Goal: Information Seeking & Learning: Learn about a topic

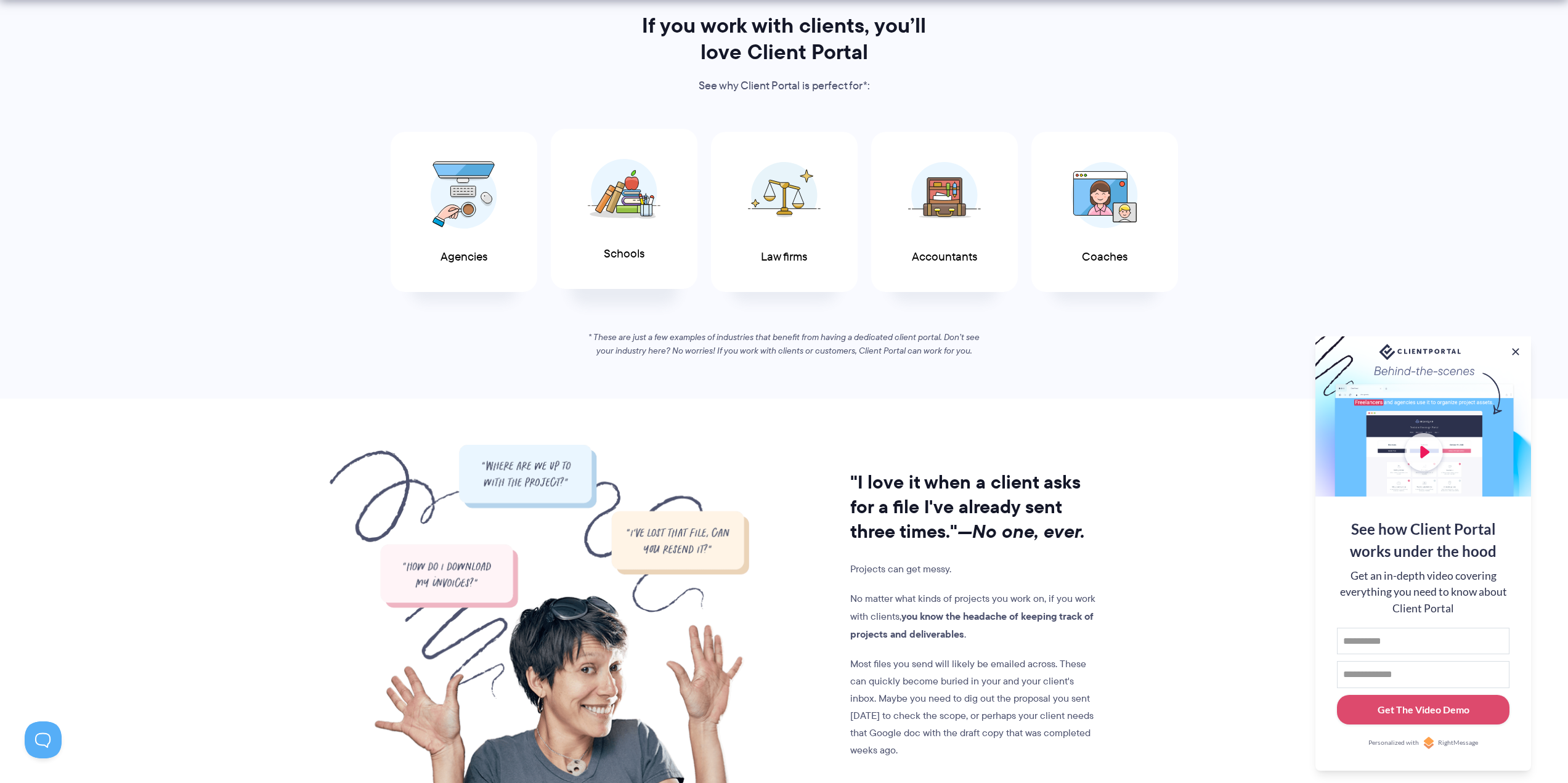
scroll to position [678, 0]
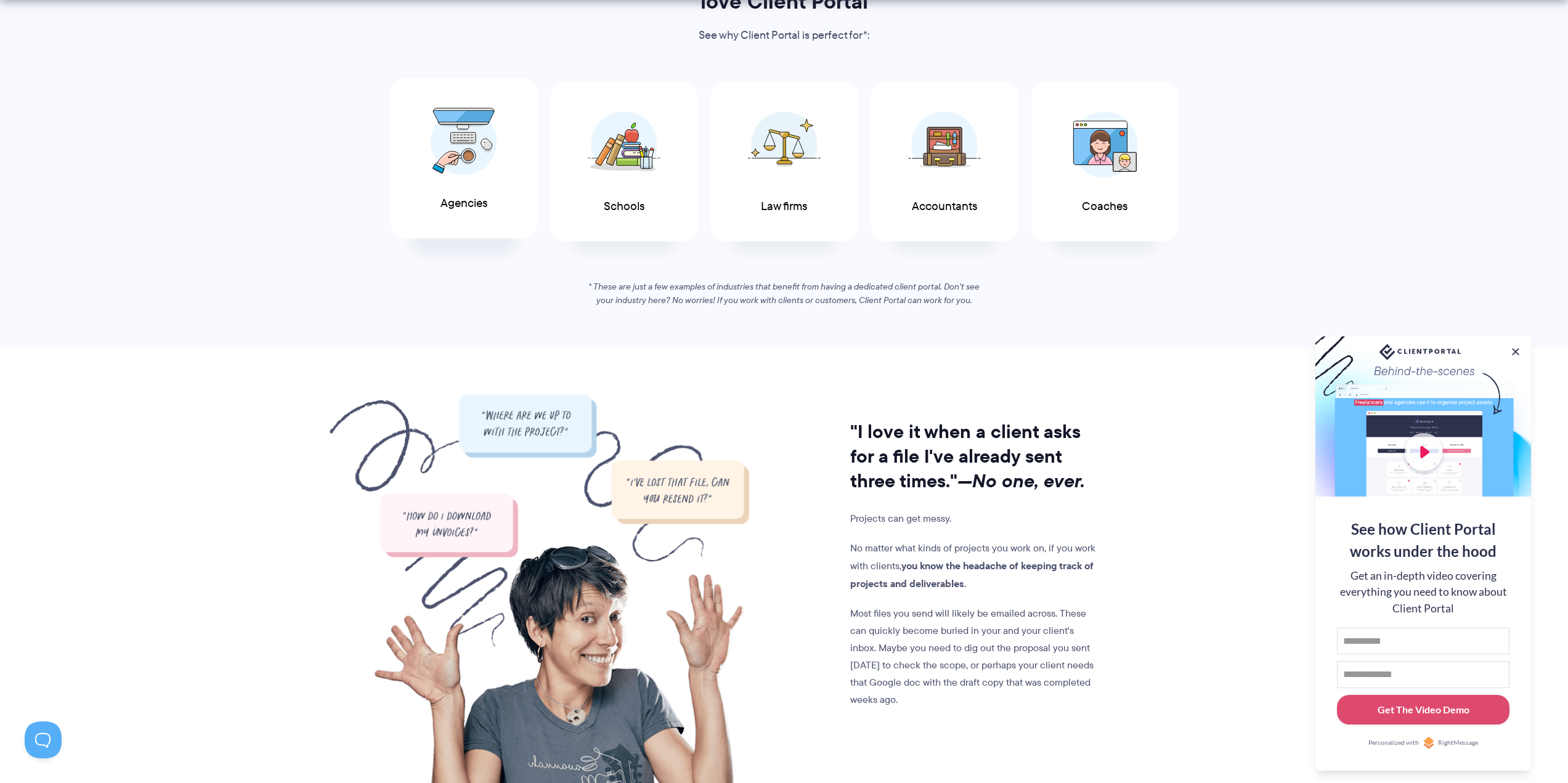
click at [485, 180] on span at bounding box center [464, 141] width 74 height 86
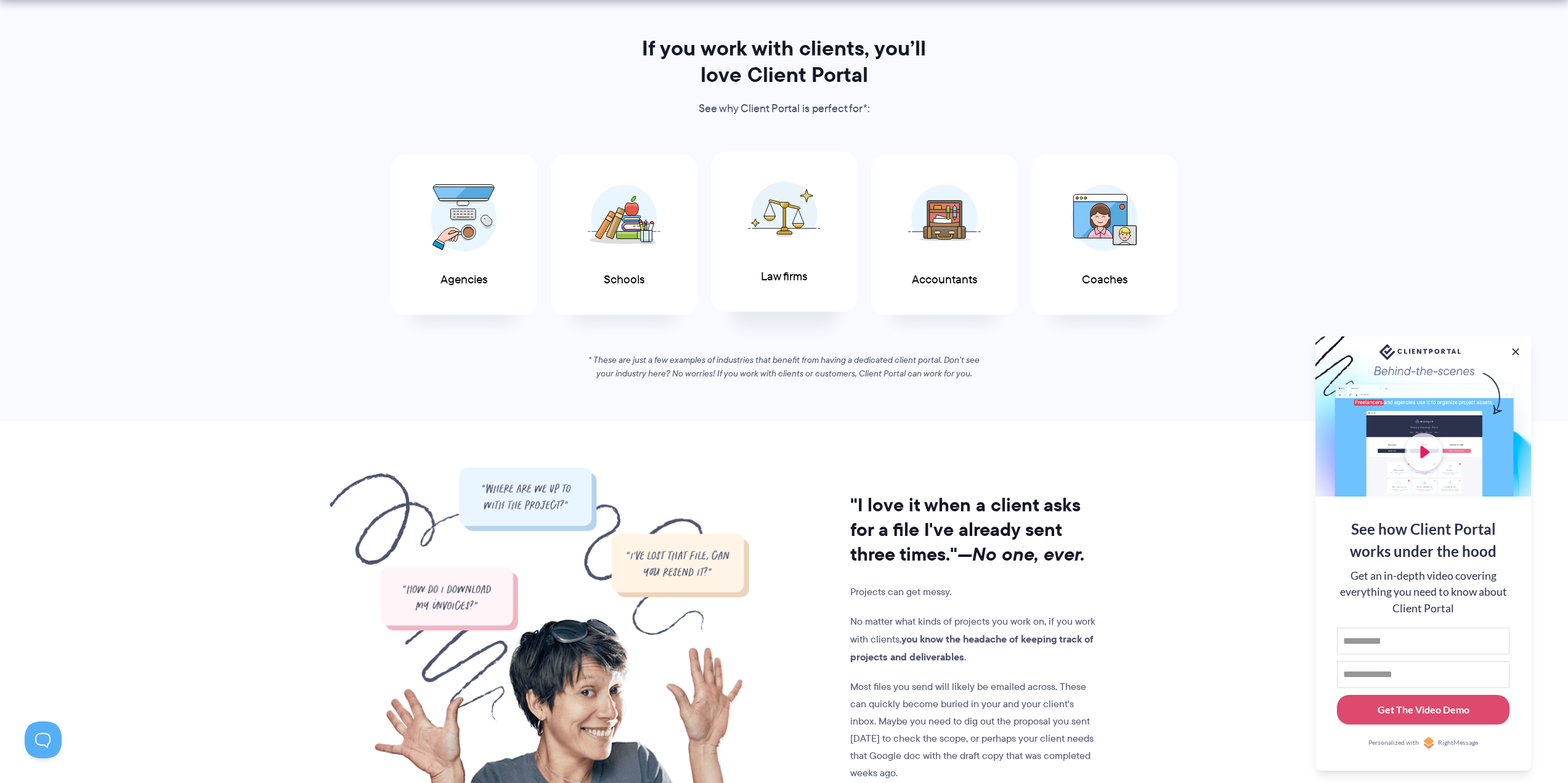
scroll to position [616, 0]
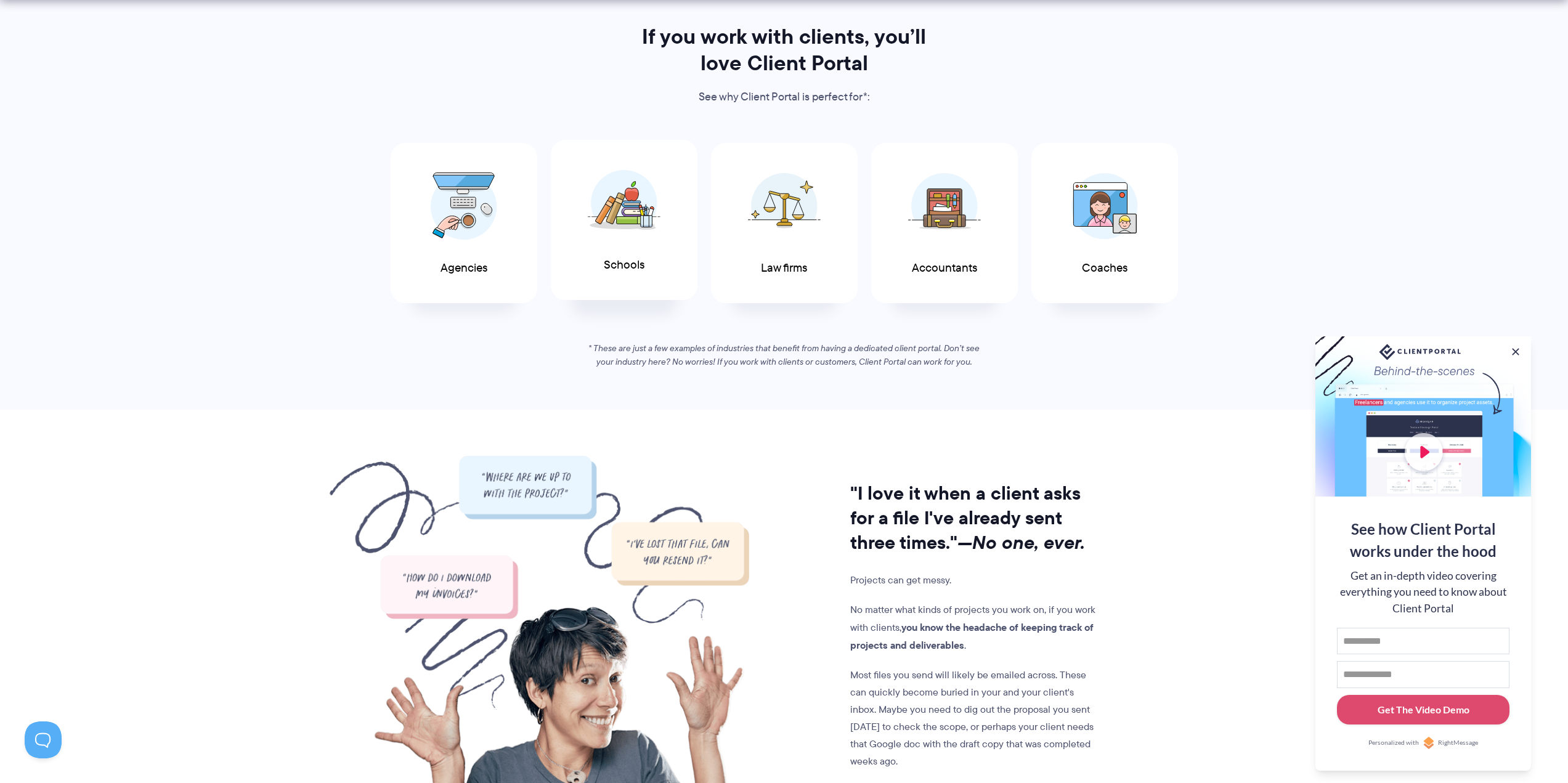
click at [632, 231] on img at bounding box center [624, 203] width 73 height 67
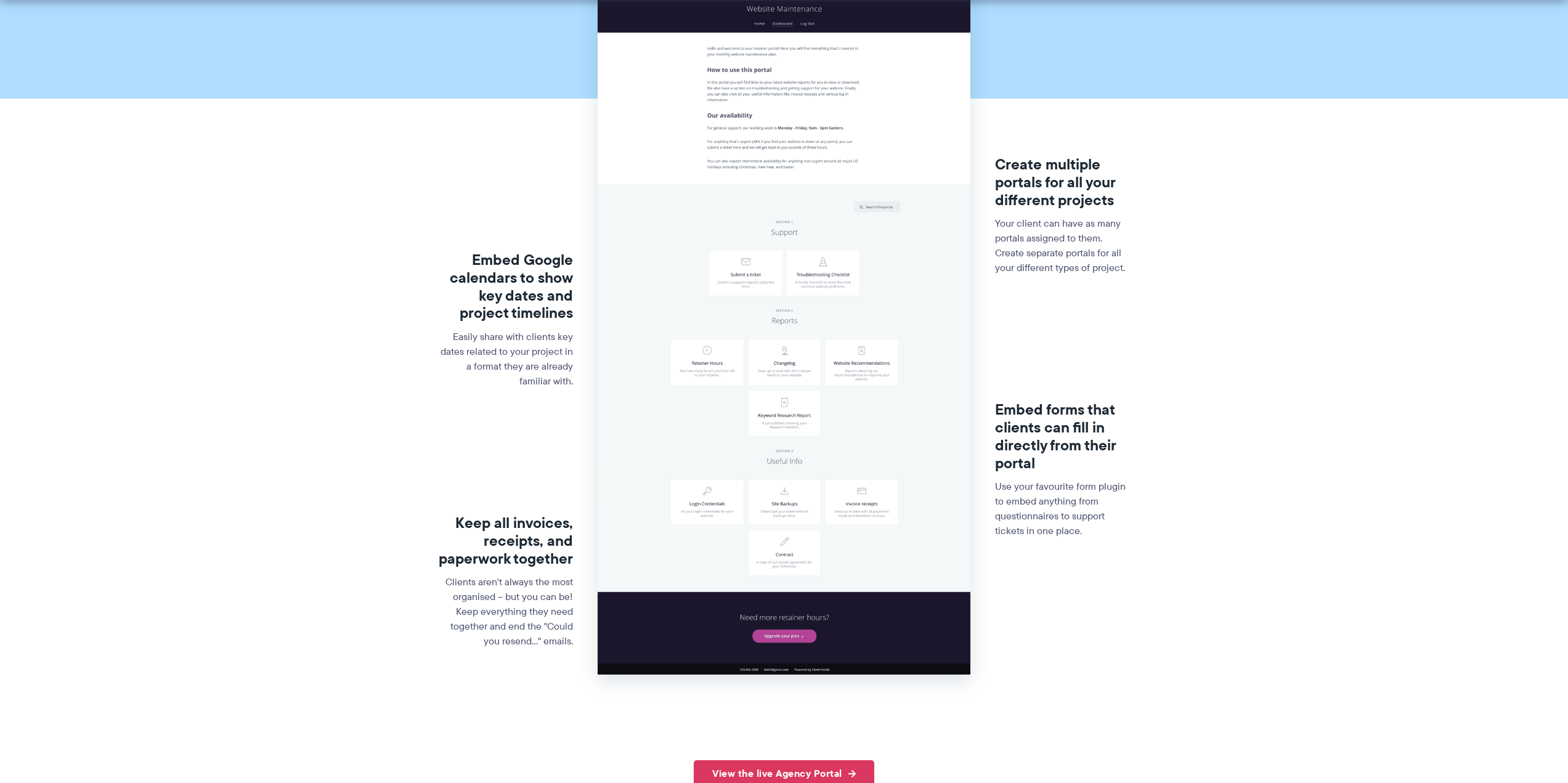
scroll to position [247, 0]
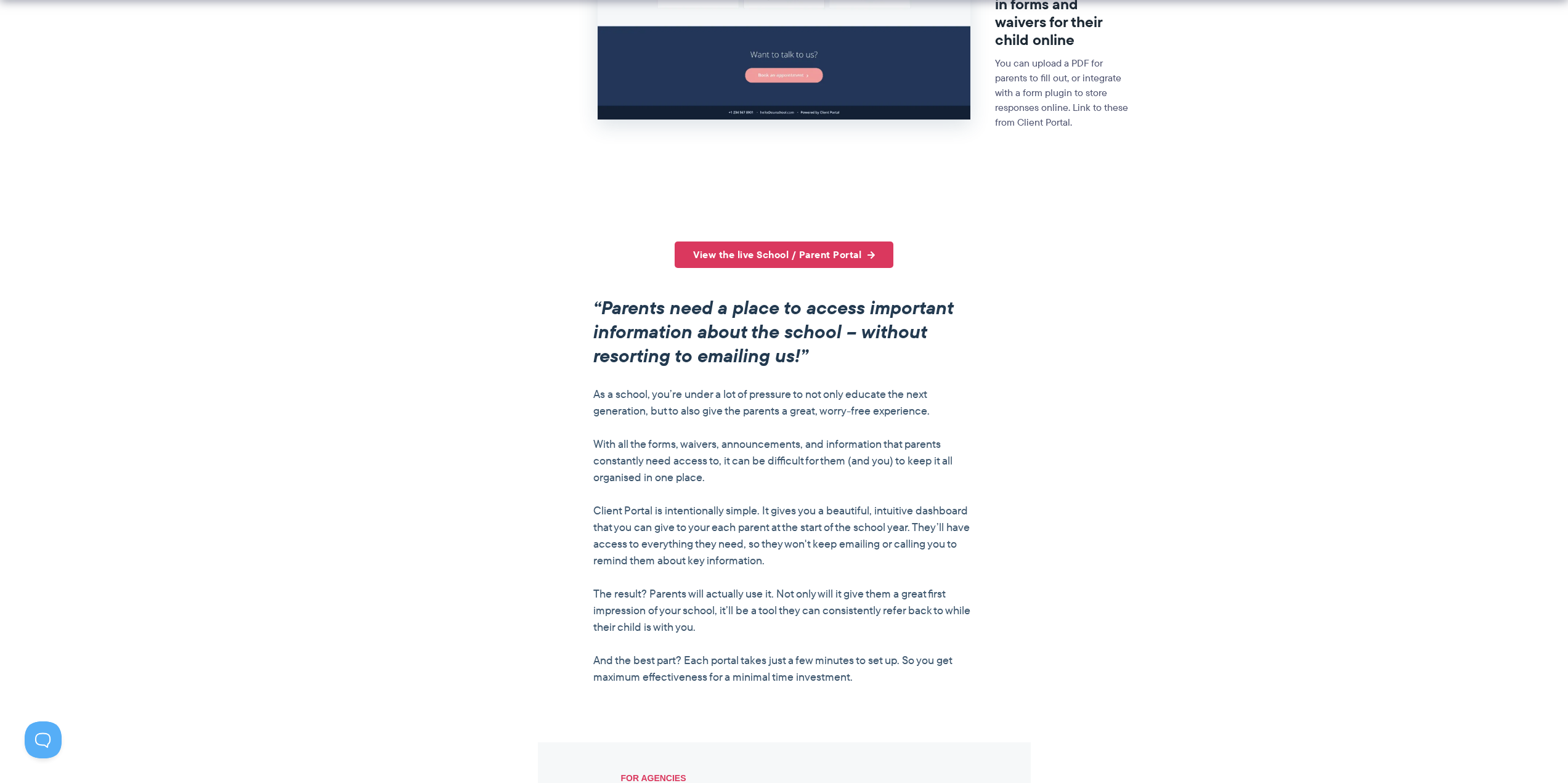
scroll to position [678, 0]
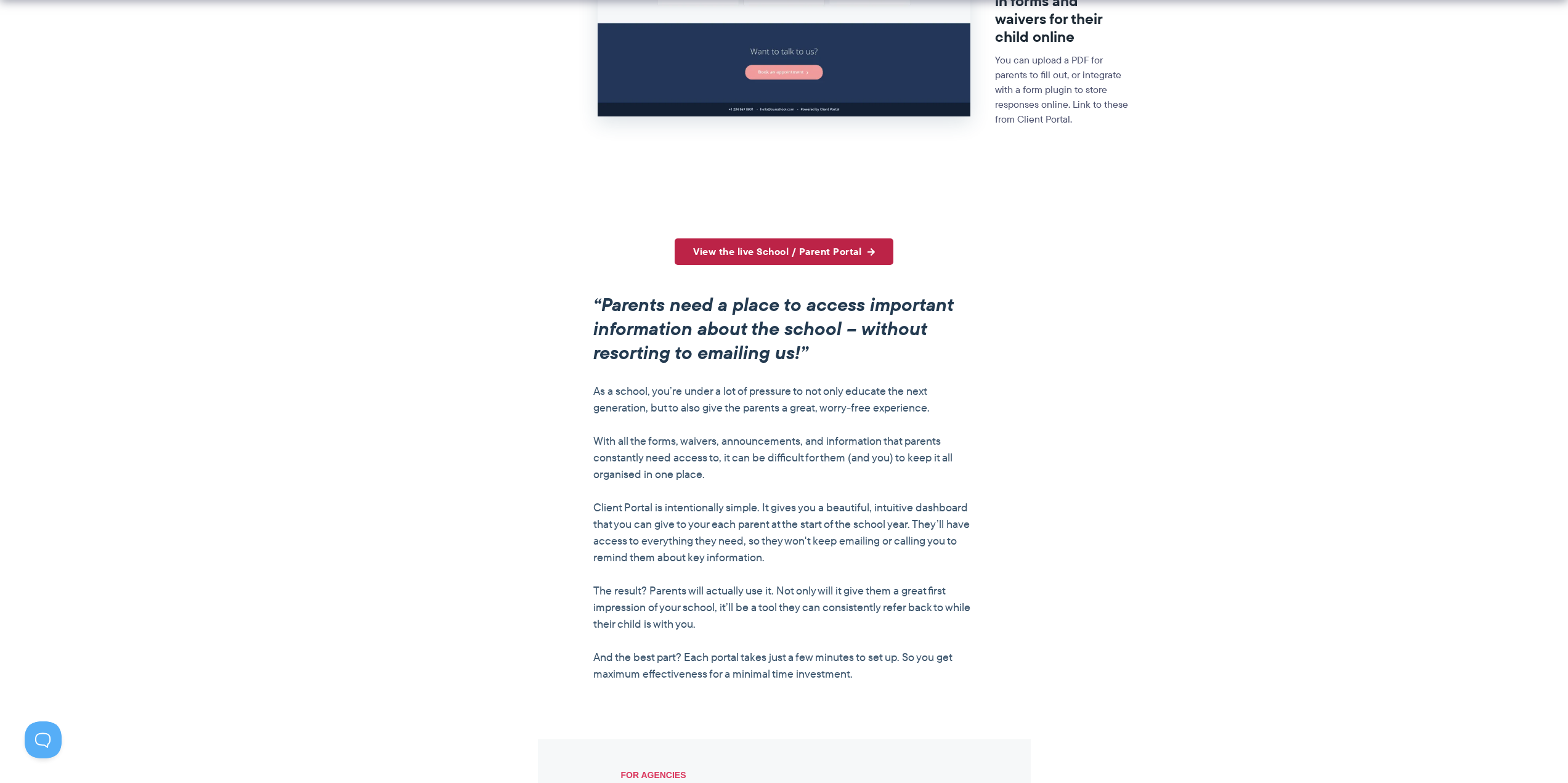
click at [783, 251] on link "View the live School / Parent Portal" at bounding box center [784, 252] width 218 height 26
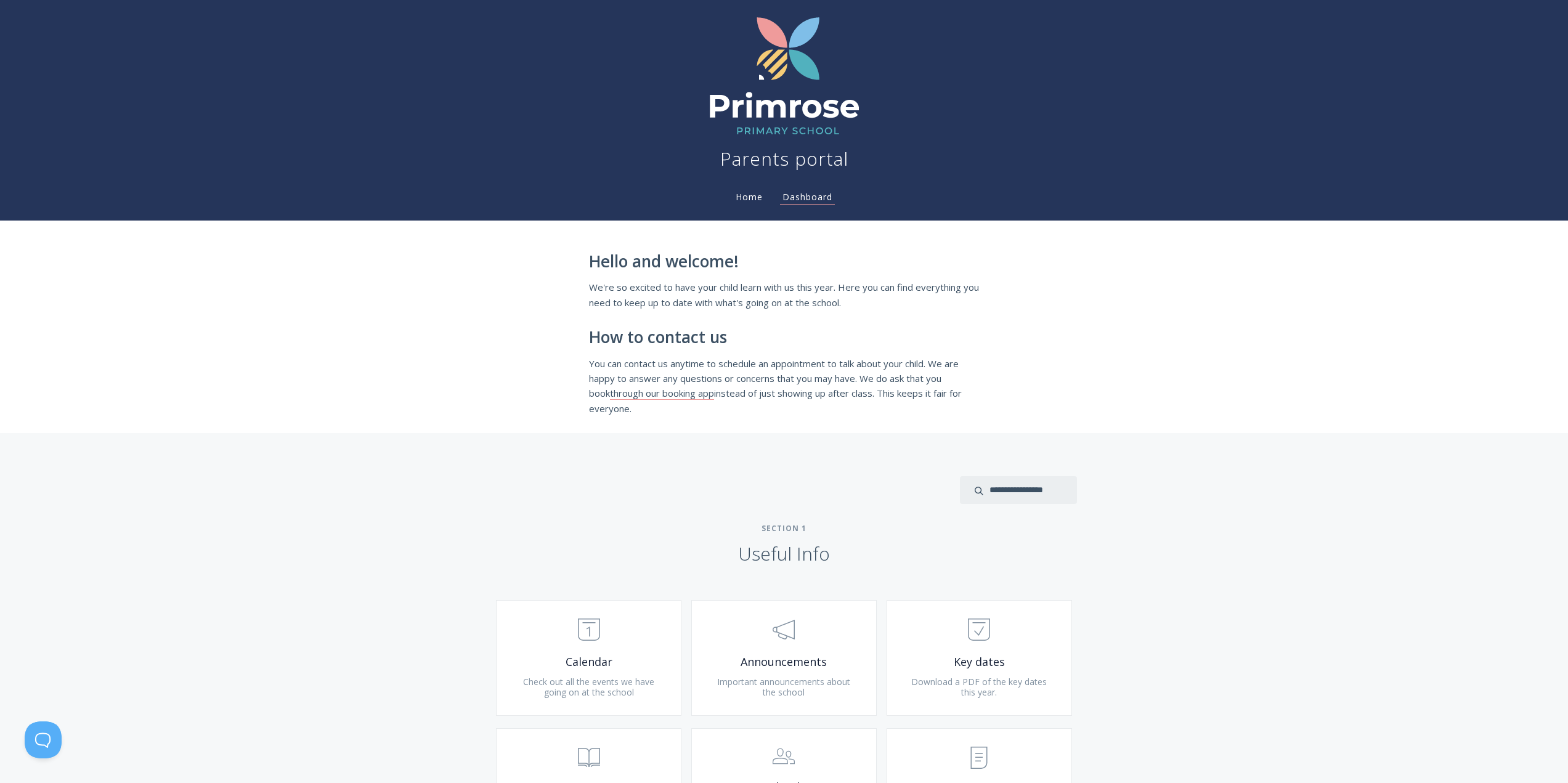
click at [750, 199] on link "Home" at bounding box center [749, 197] width 32 height 12
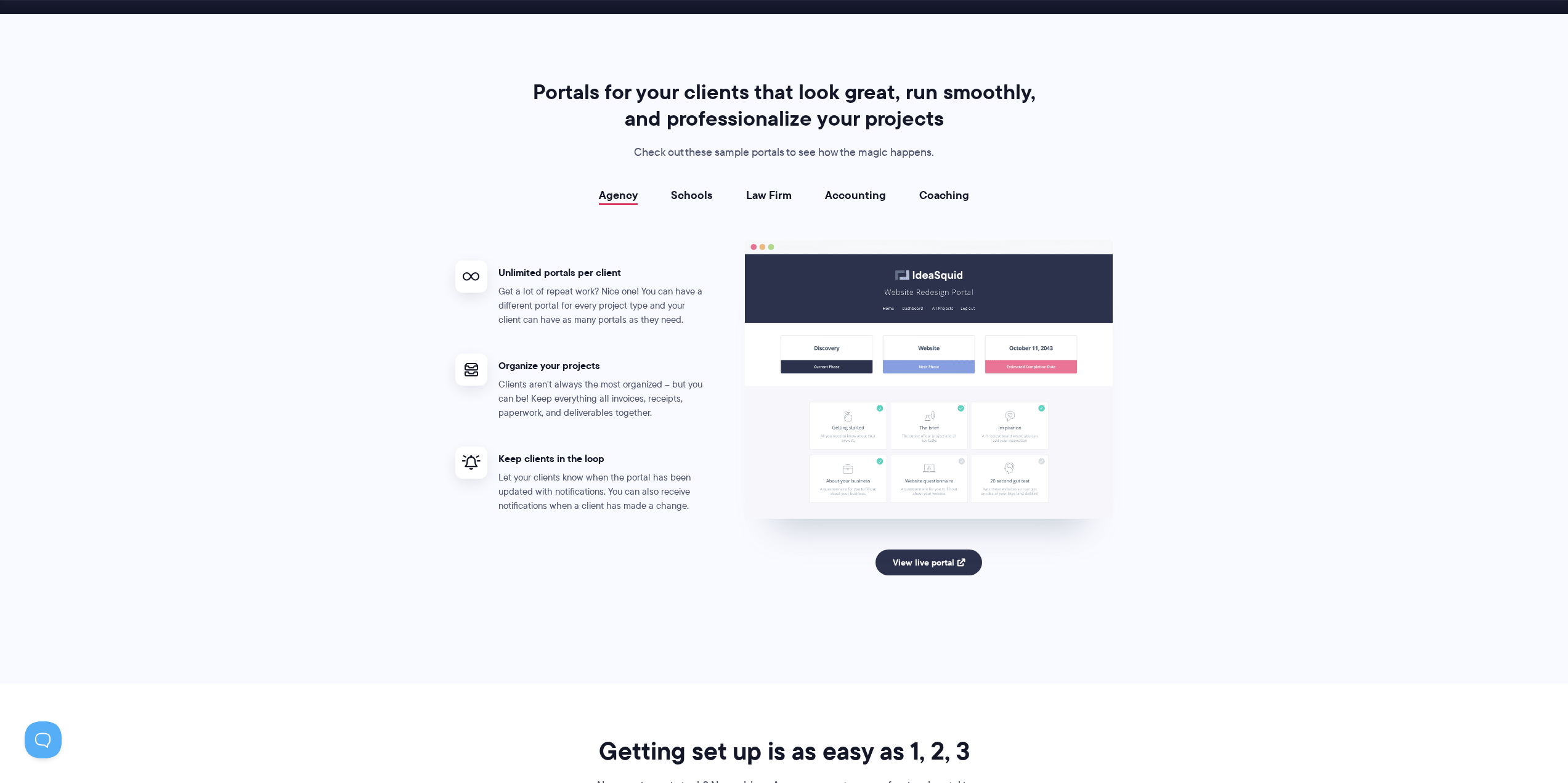
scroll to position [2157, 0]
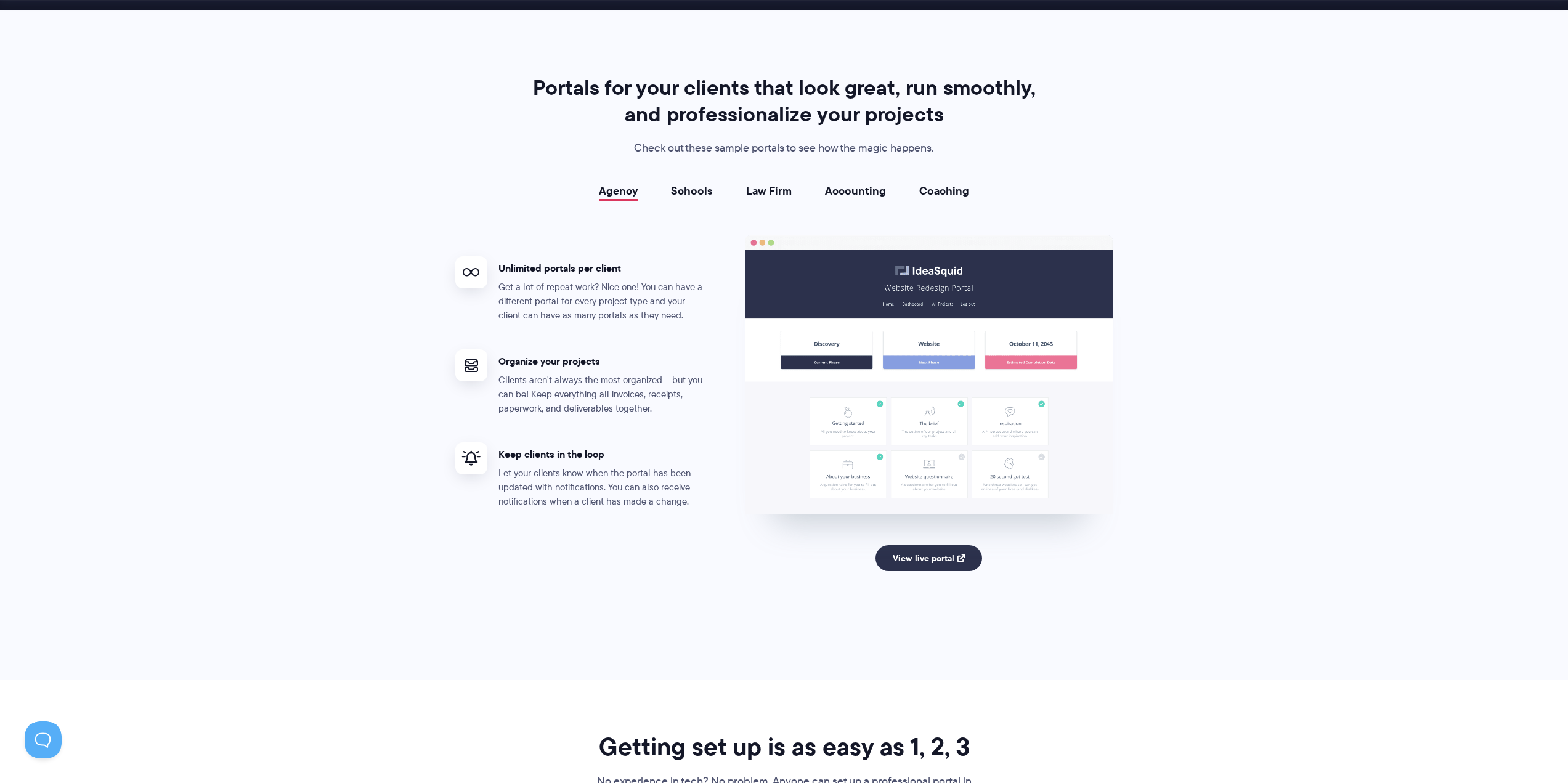
click at [706, 192] on link "Schools" at bounding box center [692, 191] width 42 height 13
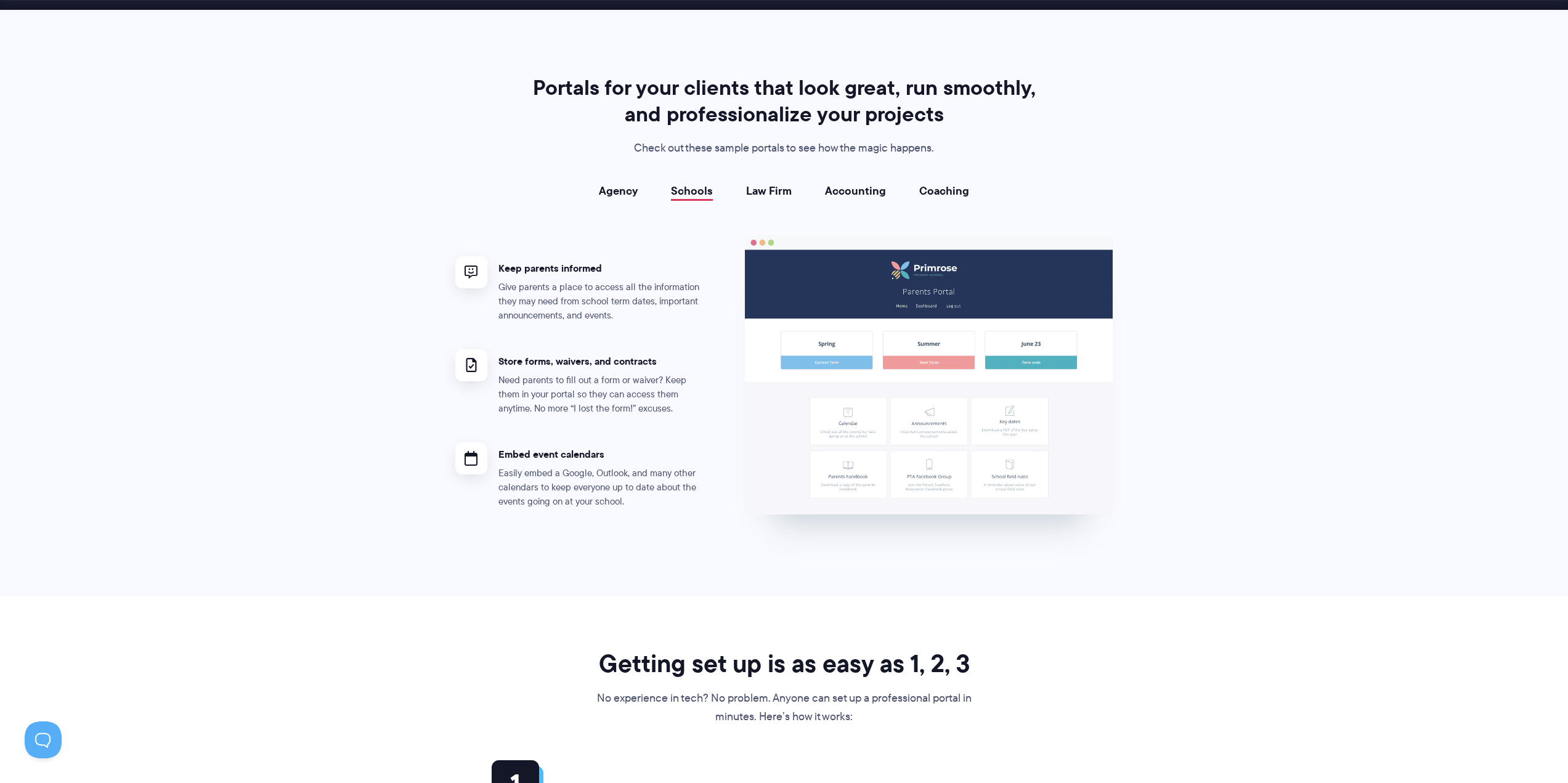
click at [620, 195] on link "Agency" at bounding box center [618, 191] width 39 height 13
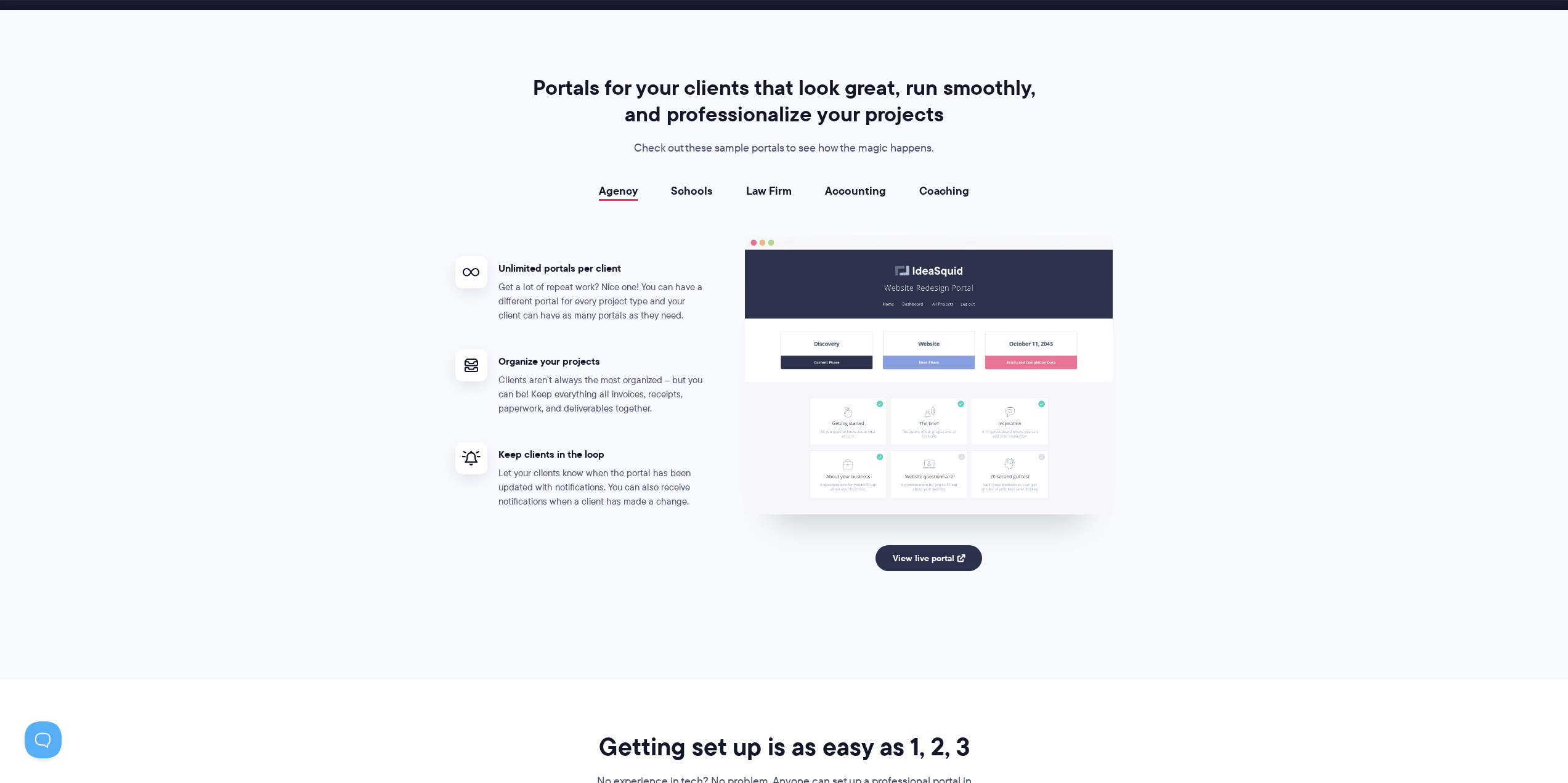
click at [692, 193] on link "Schools" at bounding box center [692, 191] width 42 height 13
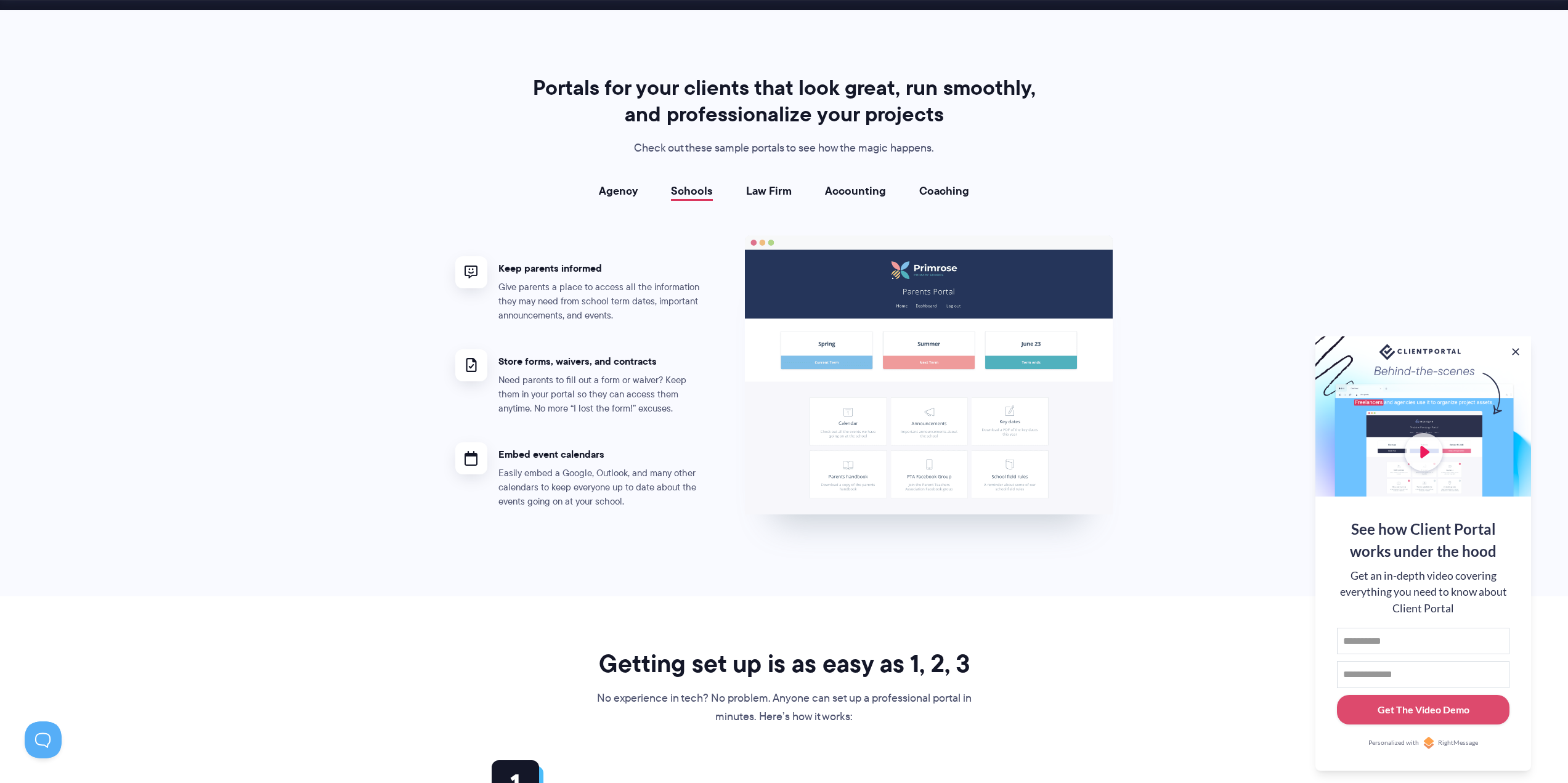
click at [616, 190] on link "Agency" at bounding box center [618, 191] width 39 height 13
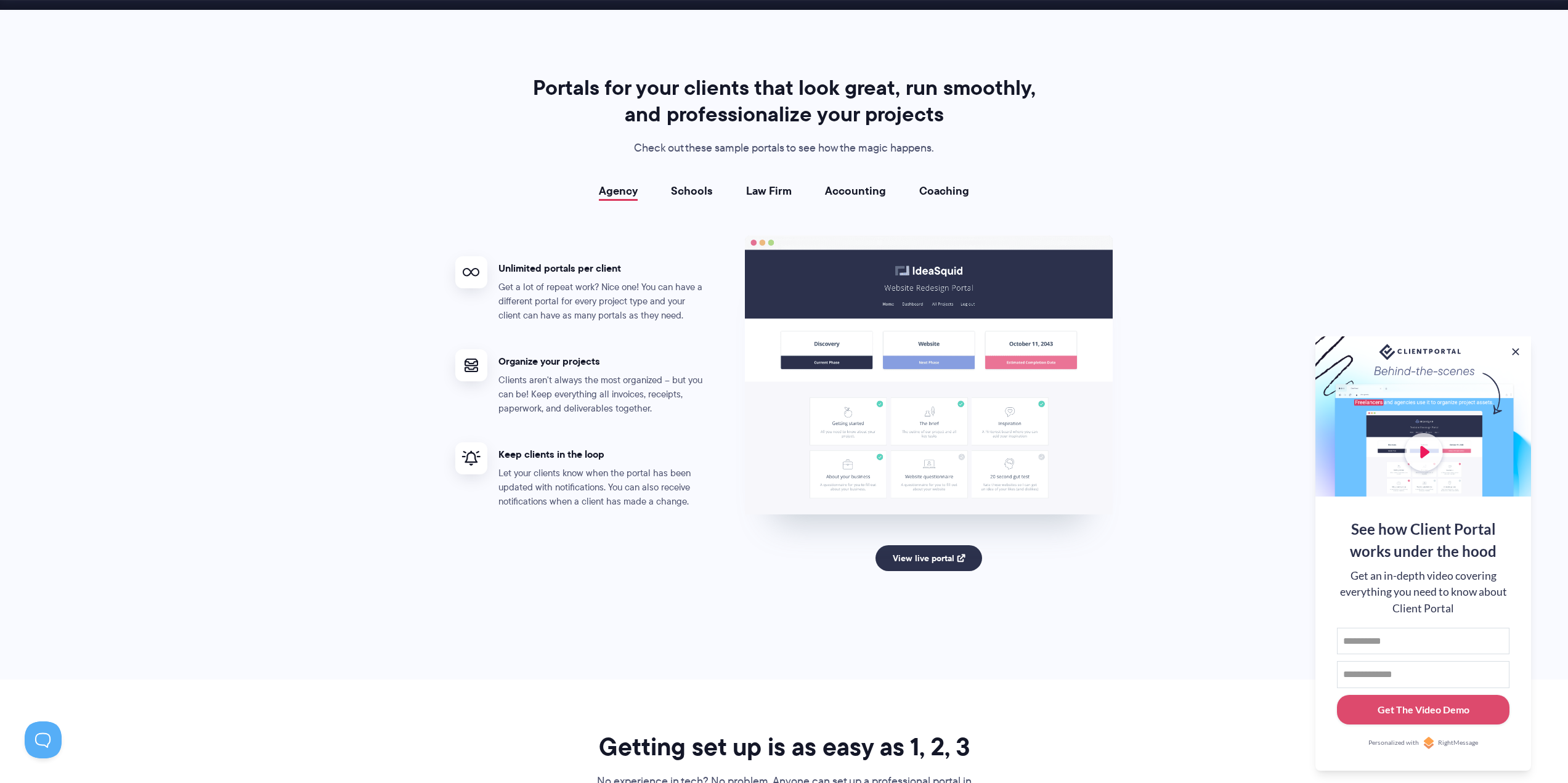
click at [677, 191] on link "Schools" at bounding box center [692, 191] width 42 height 13
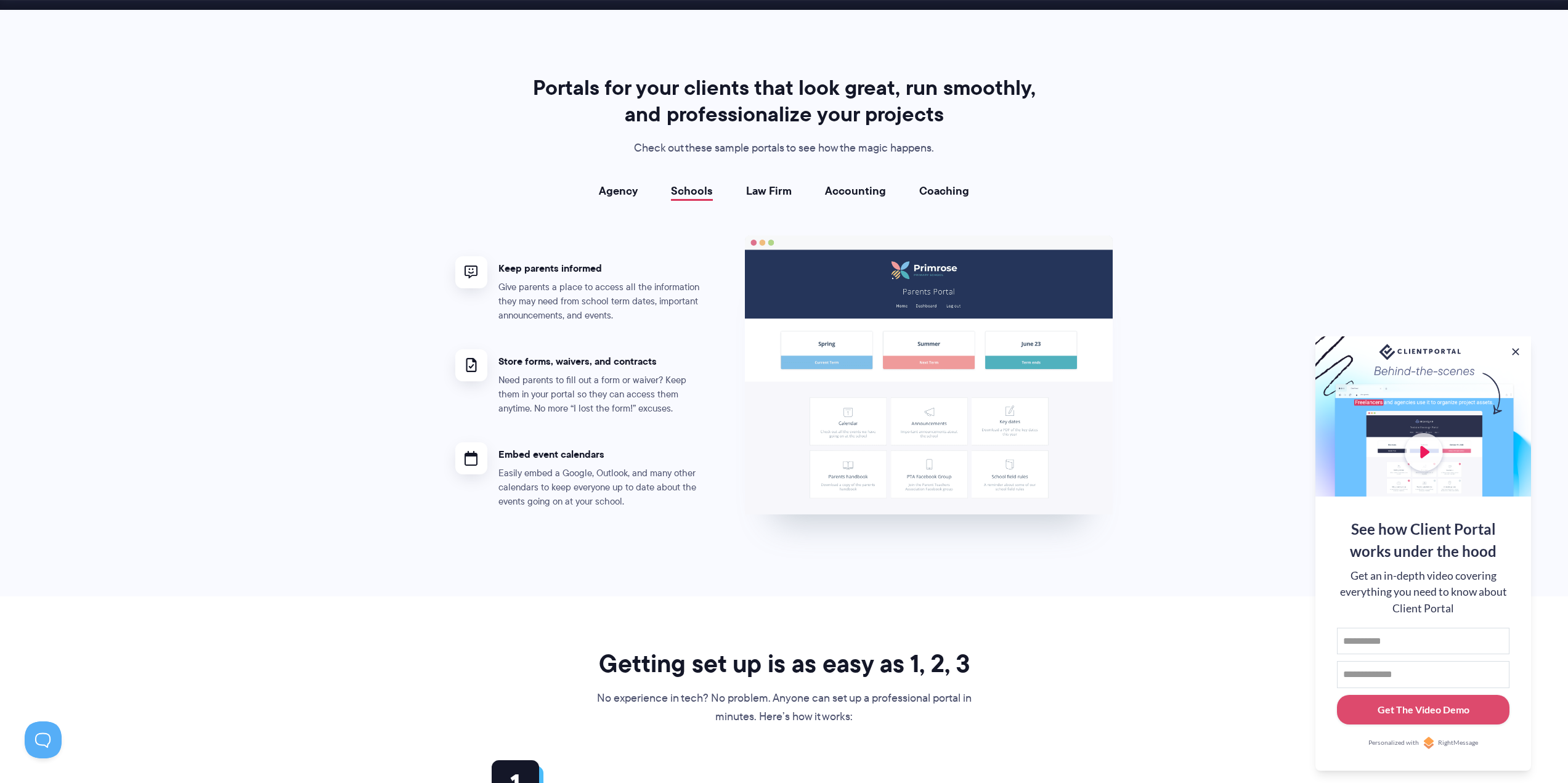
click at [765, 191] on link "Law Firm" at bounding box center [769, 191] width 46 height 13
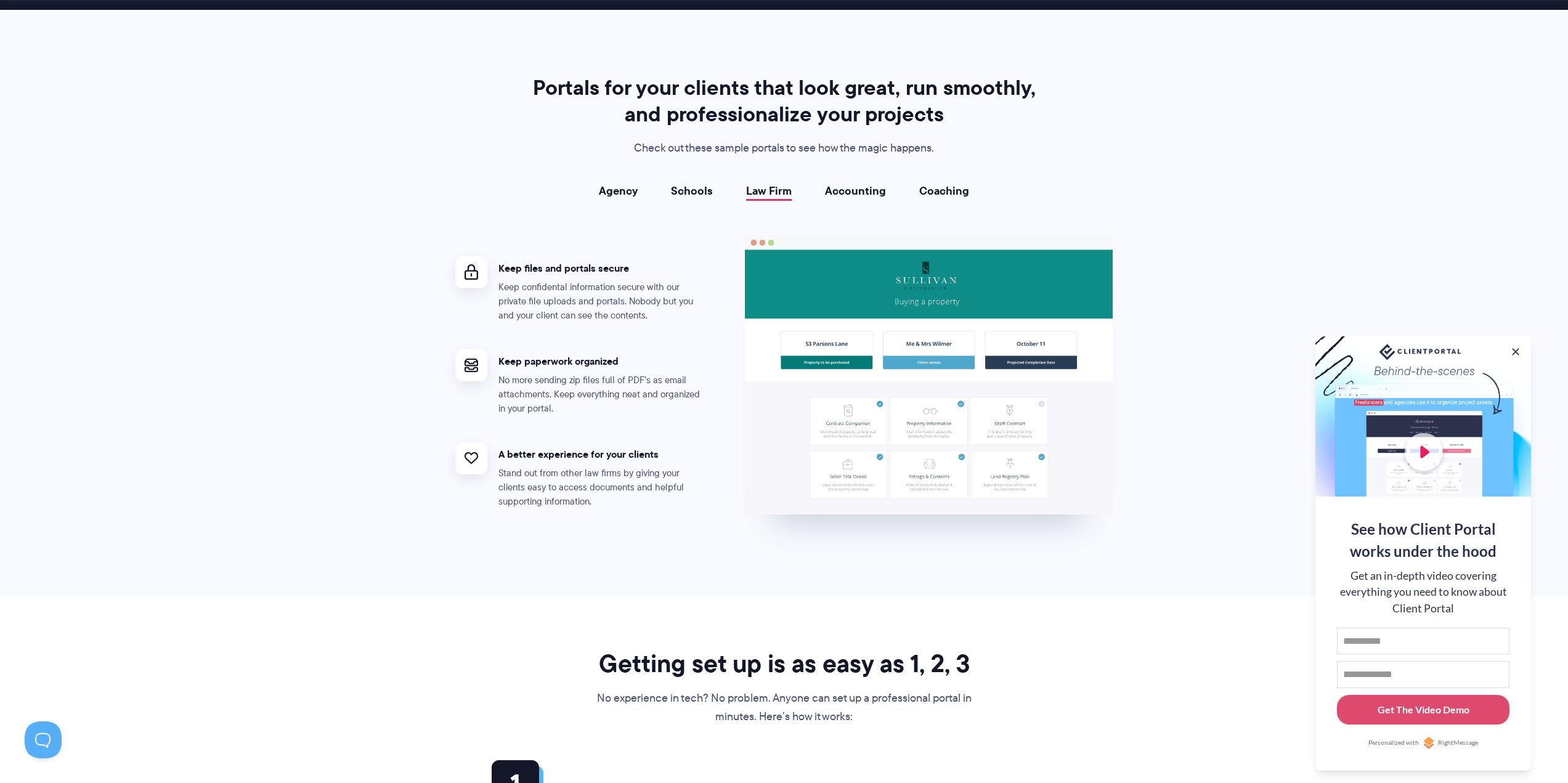
click at [838, 191] on link "Accounting" at bounding box center [855, 191] width 61 height 13
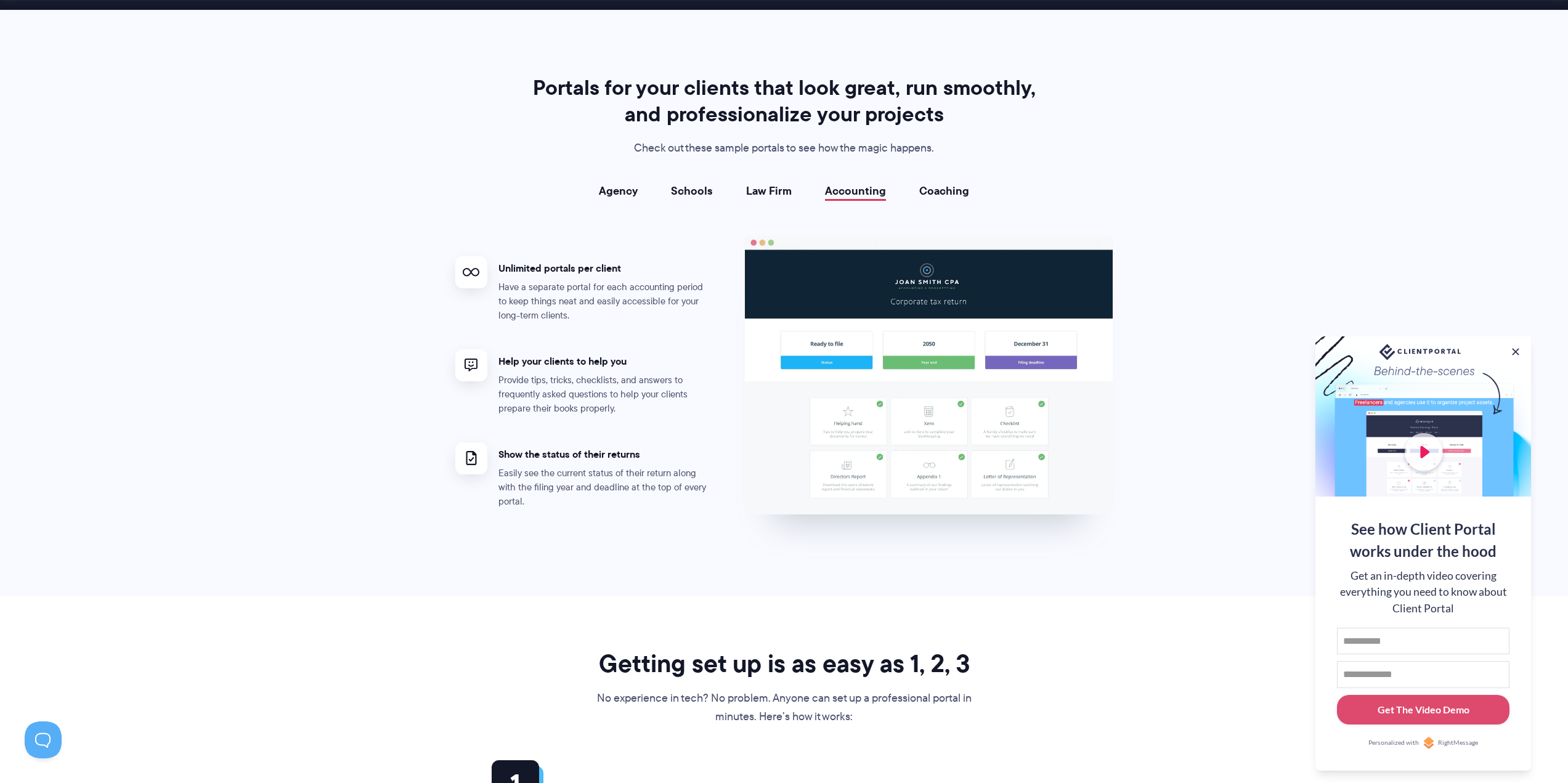
click at [934, 191] on link "Coaching" at bounding box center [943, 191] width 50 height 13
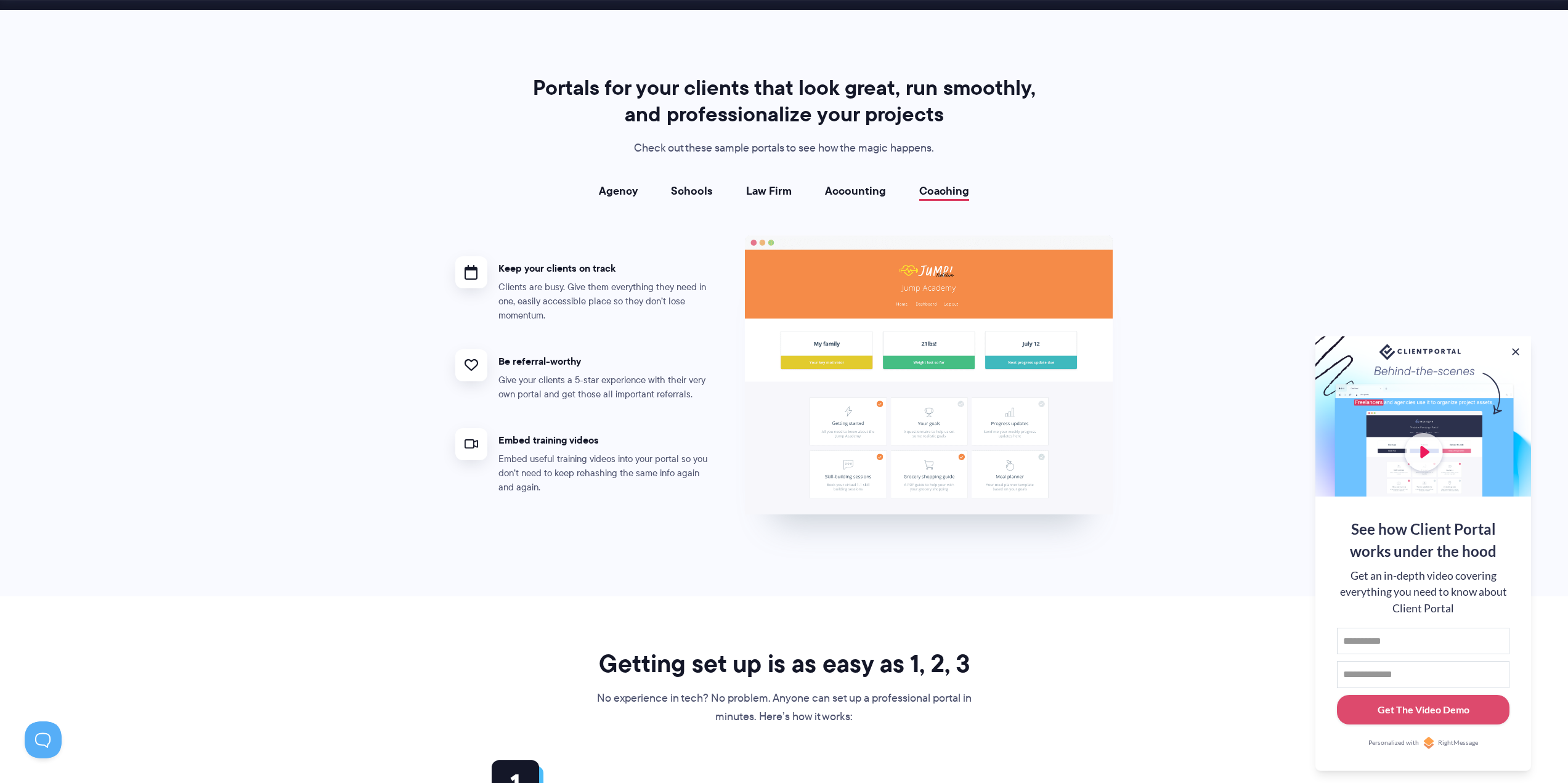
click at [631, 191] on link "Agency" at bounding box center [618, 191] width 39 height 13
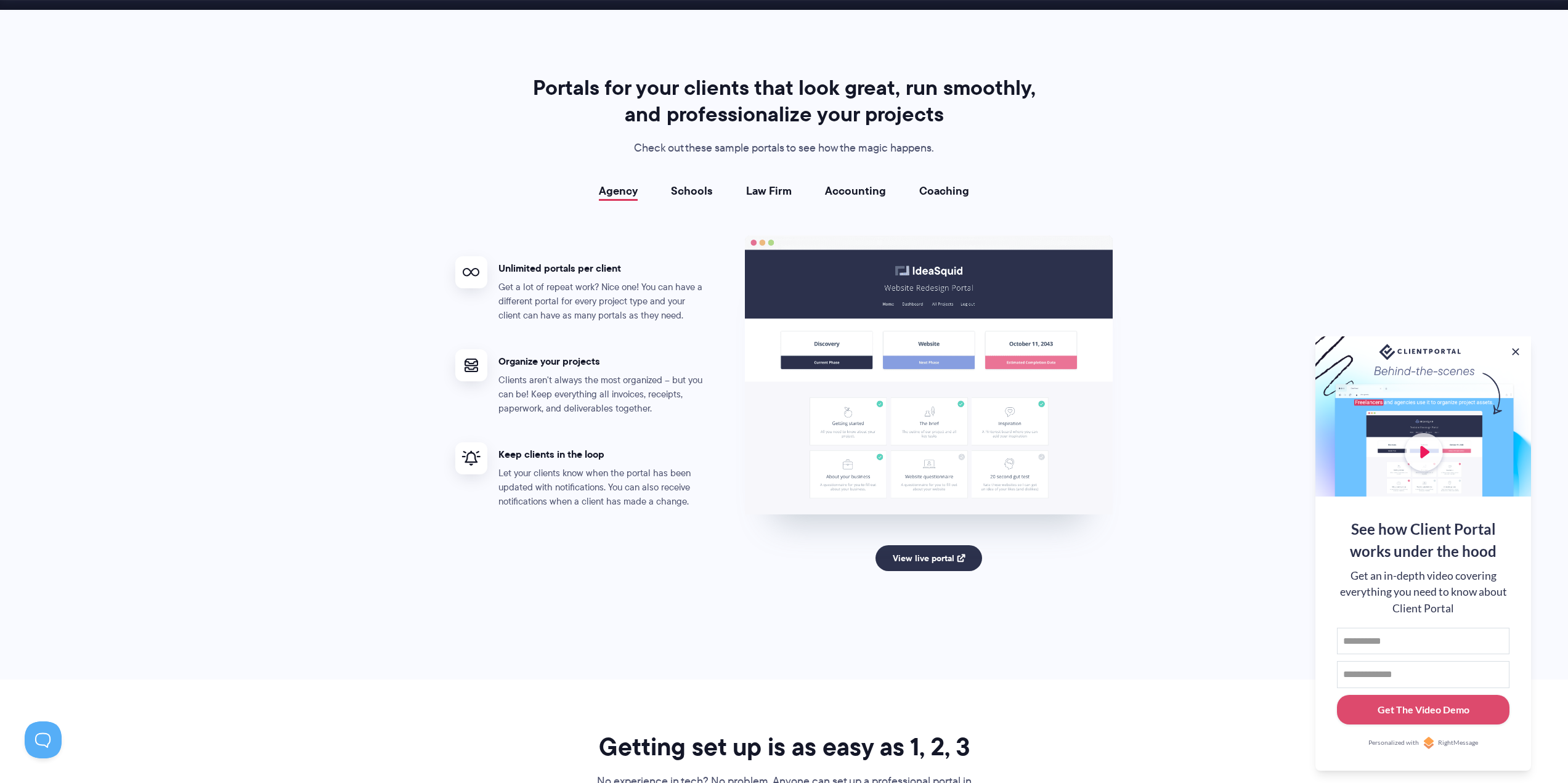
click at [697, 190] on link "Schools" at bounding box center [692, 191] width 42 height 13
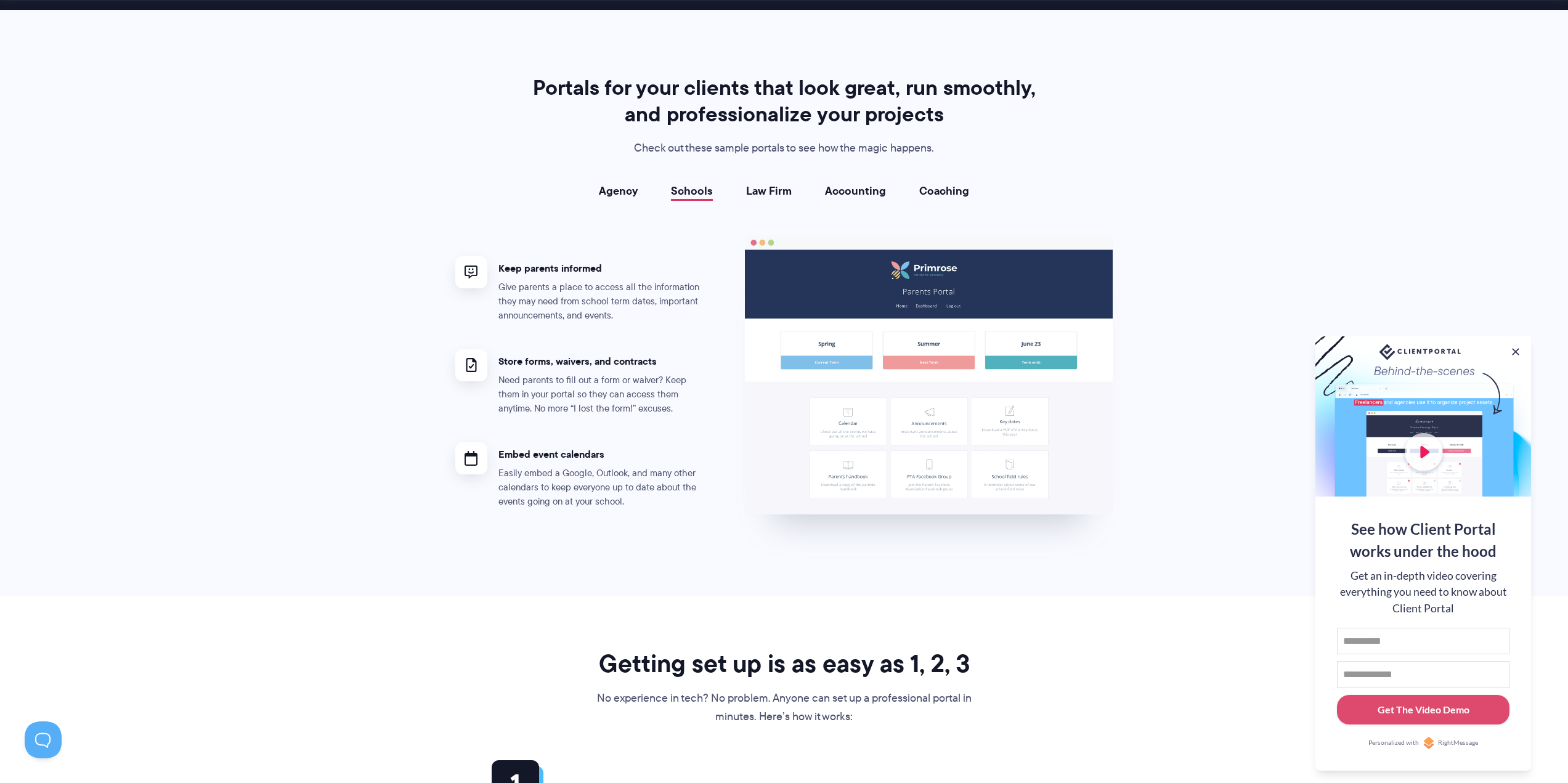
click at [832, 397] on img at bounding box center [928, 375] width 368 height 280
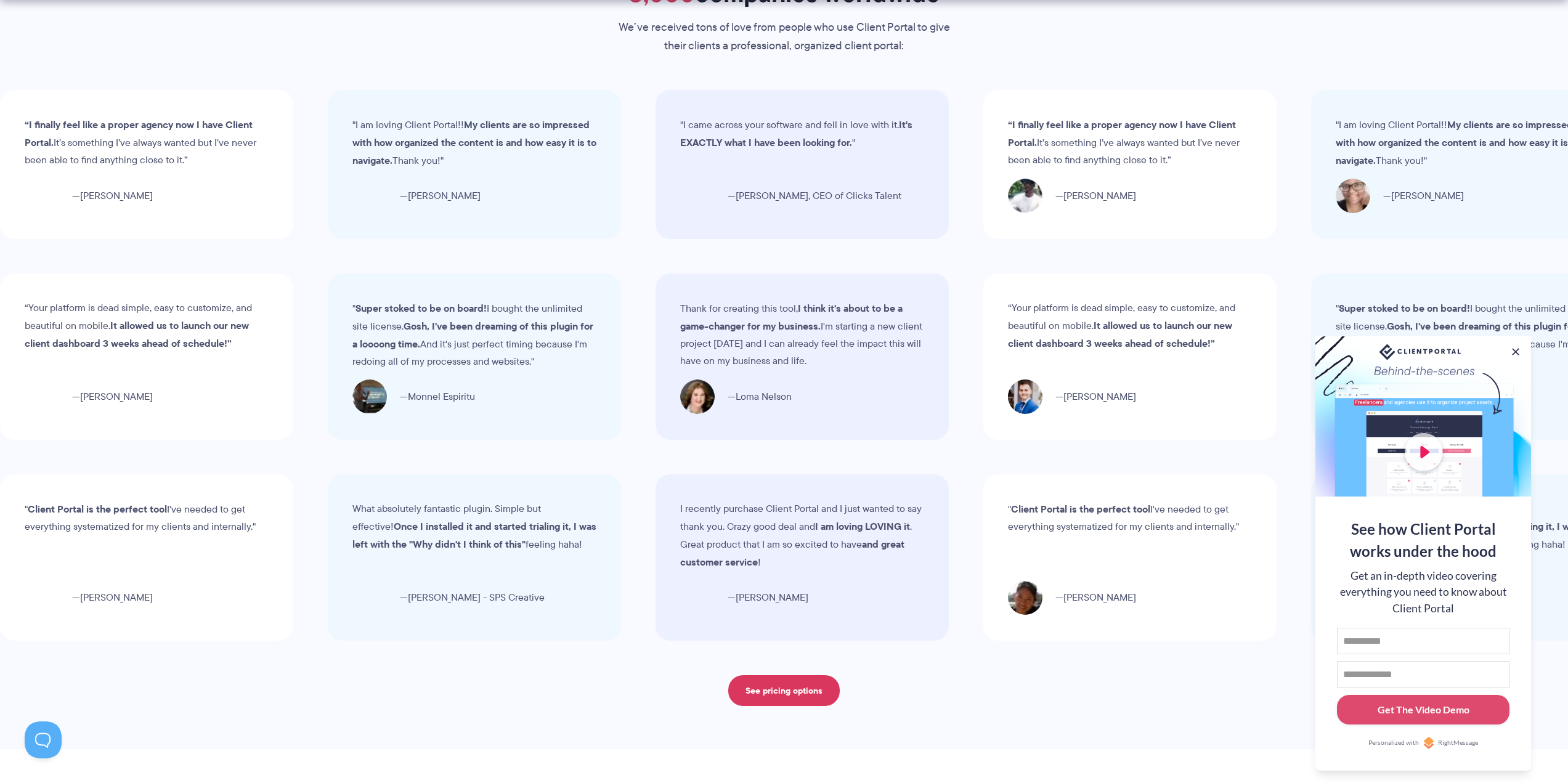
scroll to position [3636, 0]
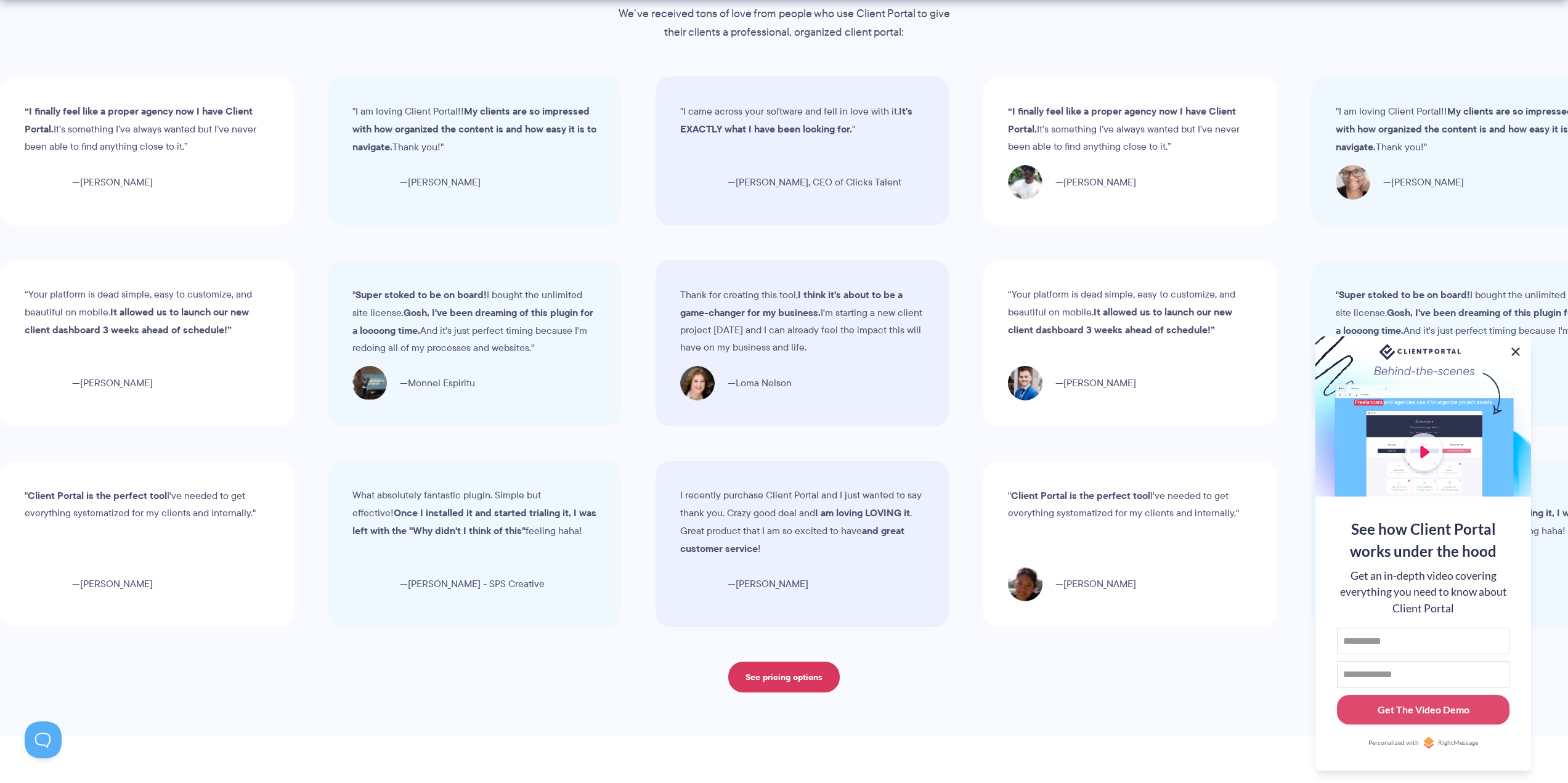
click at [1515, 349] on button at bounding box center [1516, 352] width 15 height 15
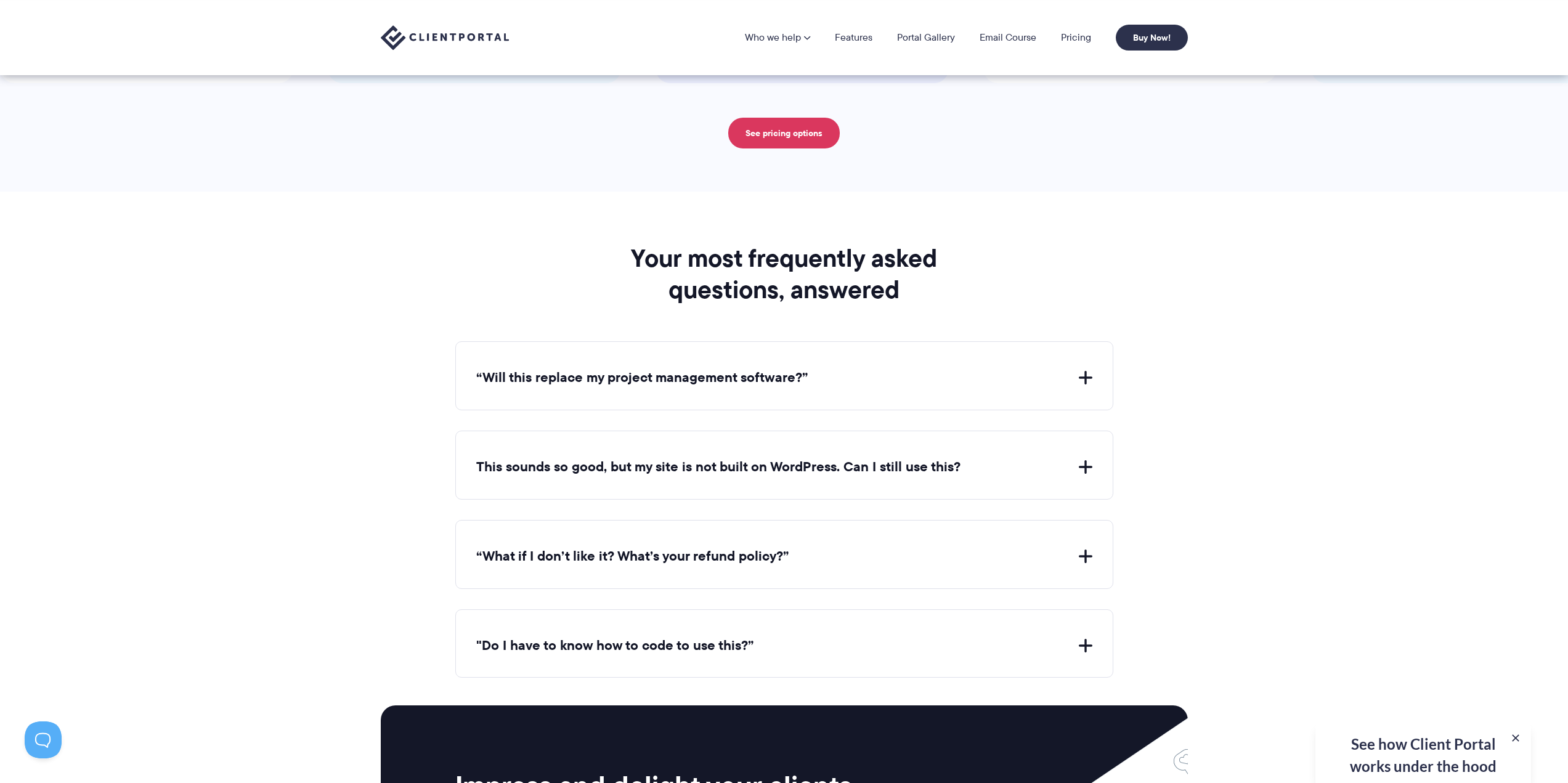
scroll to position [4120, 0]
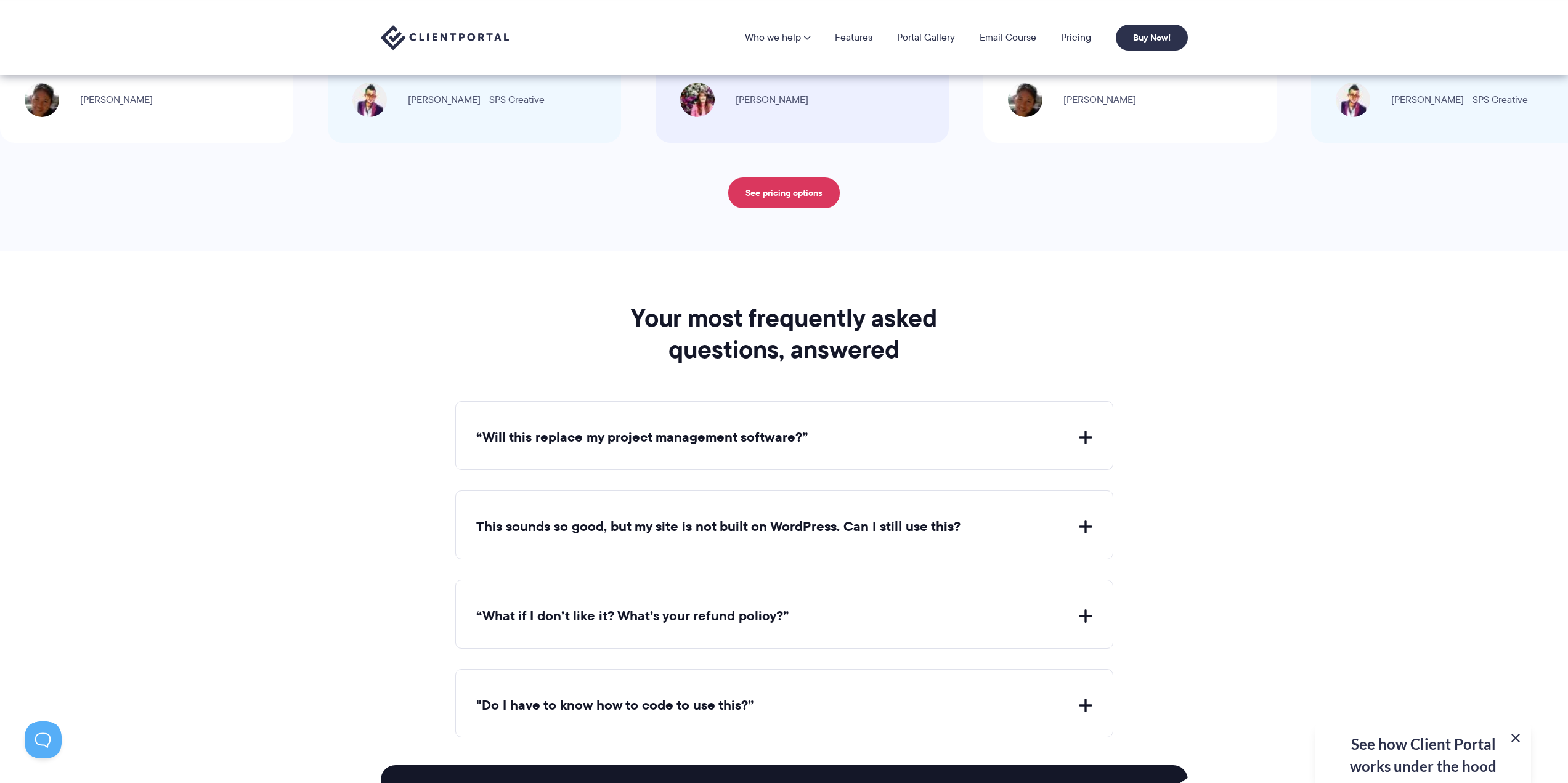
click at [1513, 735] on button at bounding box center [1516, 738] width 15 height 15
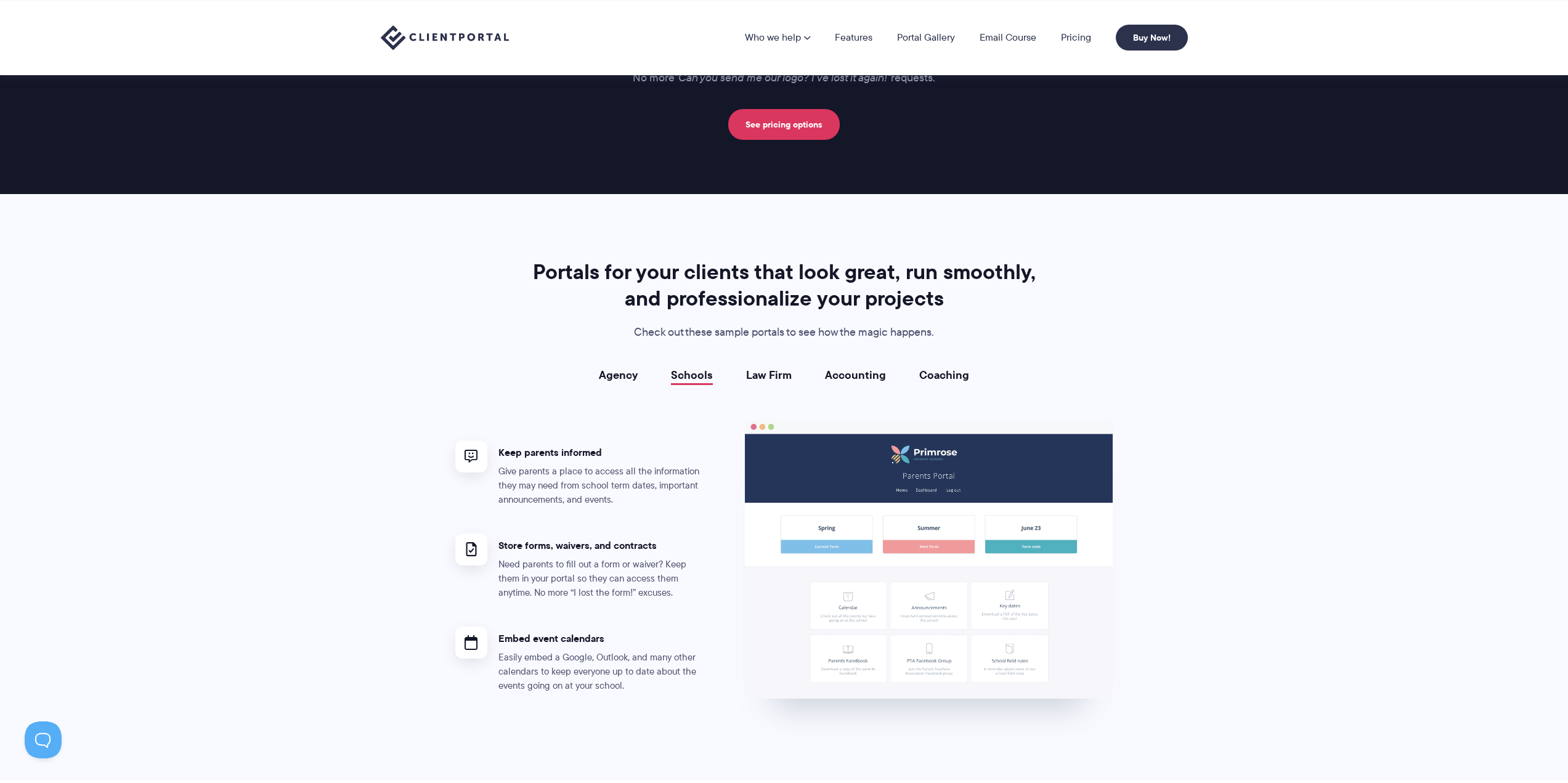
scroll to position [1963, 0]
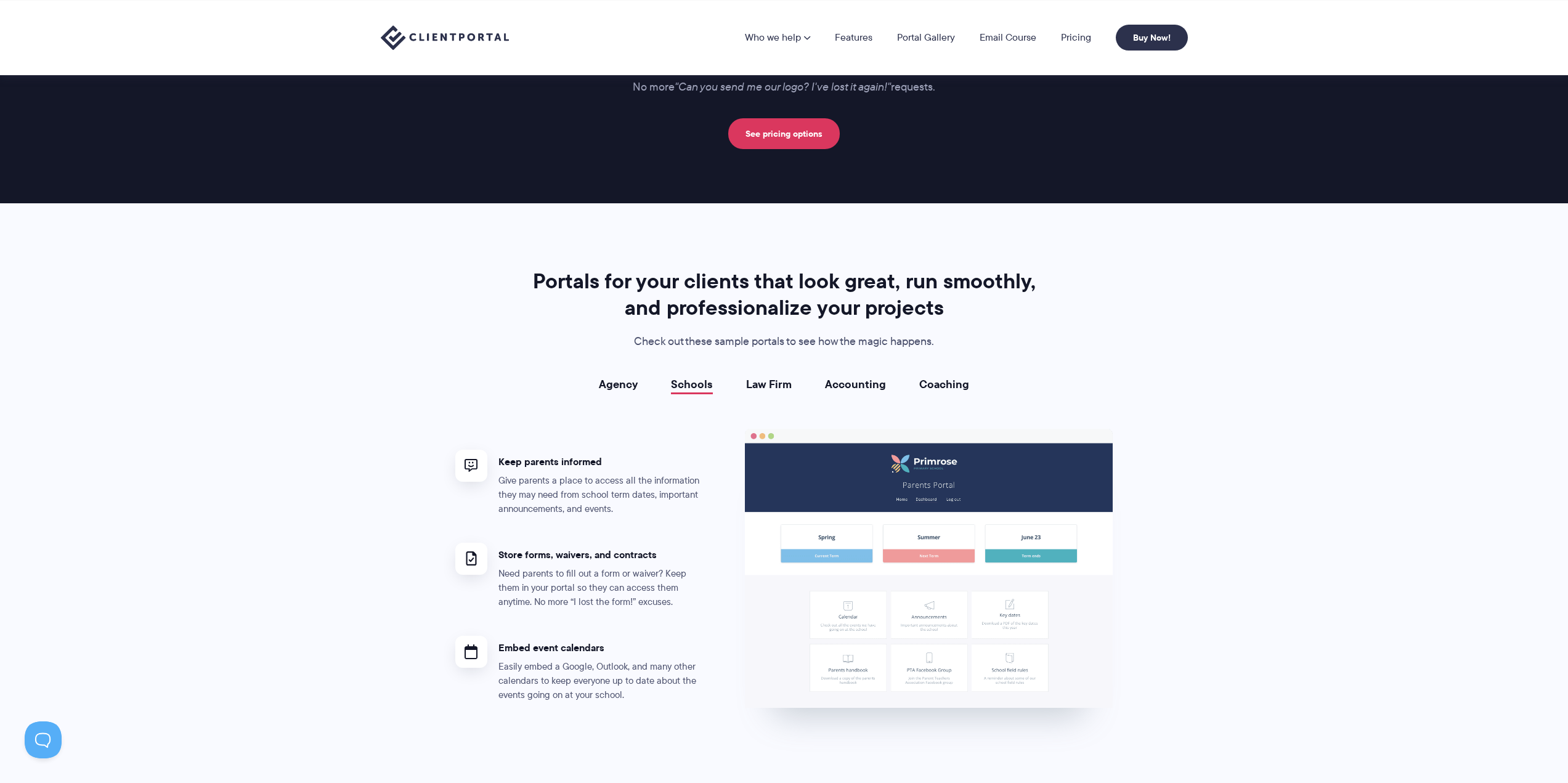
click at [776, 386] on link "Law Firm" at bounding box center [769, 385] width 46 height 13
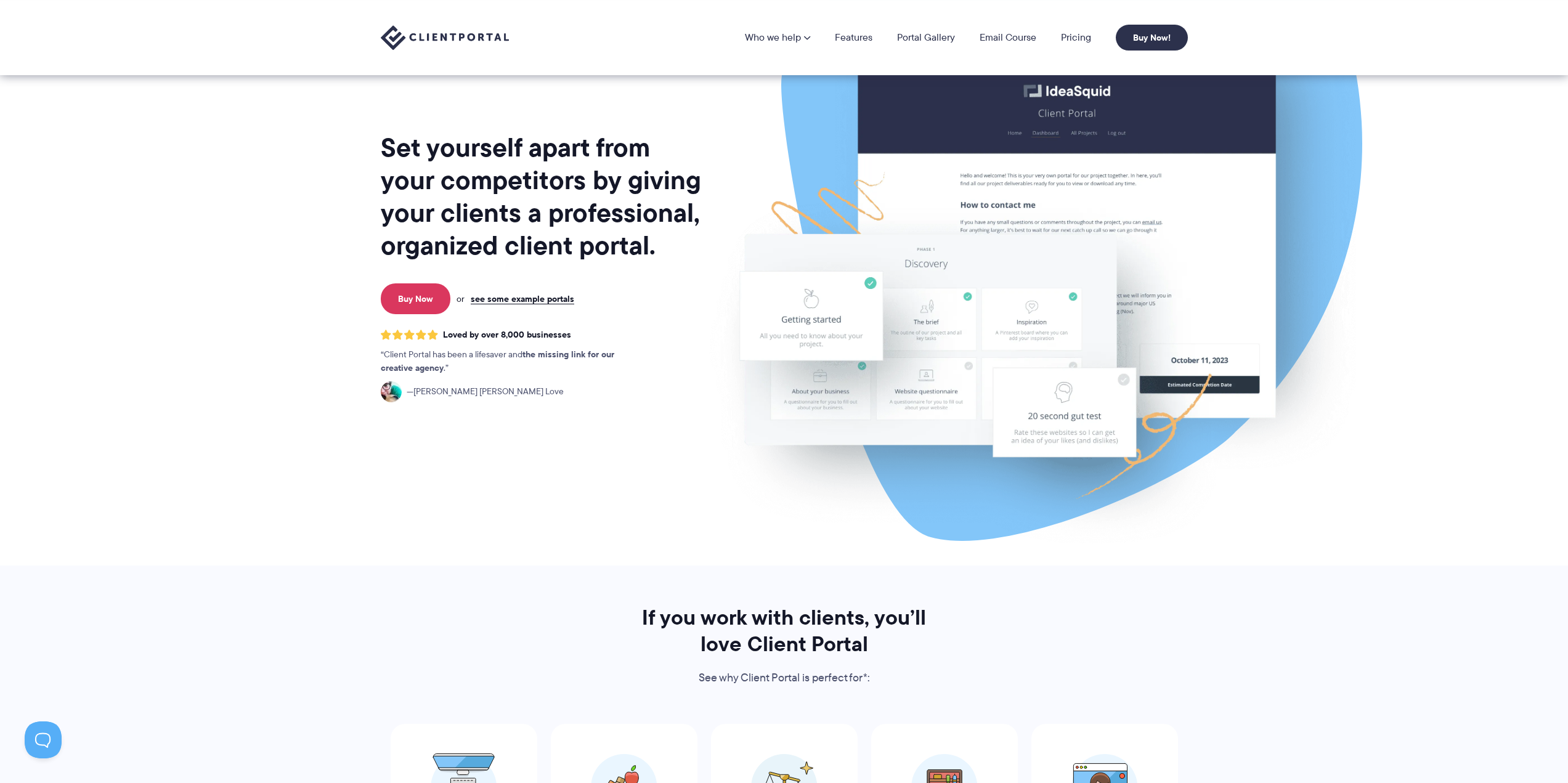
scroll to position [0, 0]
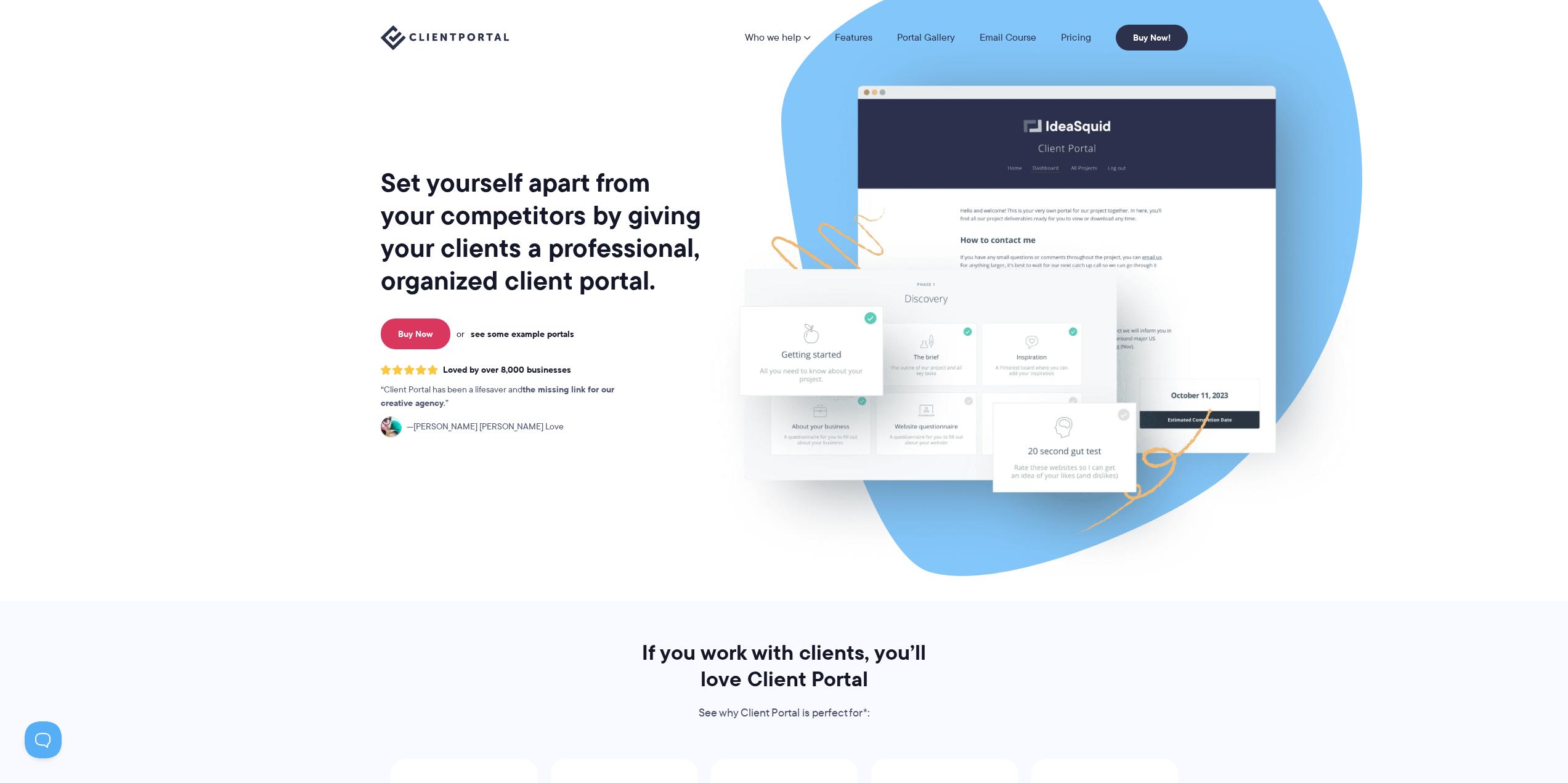
click at [554, 338] on link "see some example portals" at bounding box center [522, 334] width 104 height 11
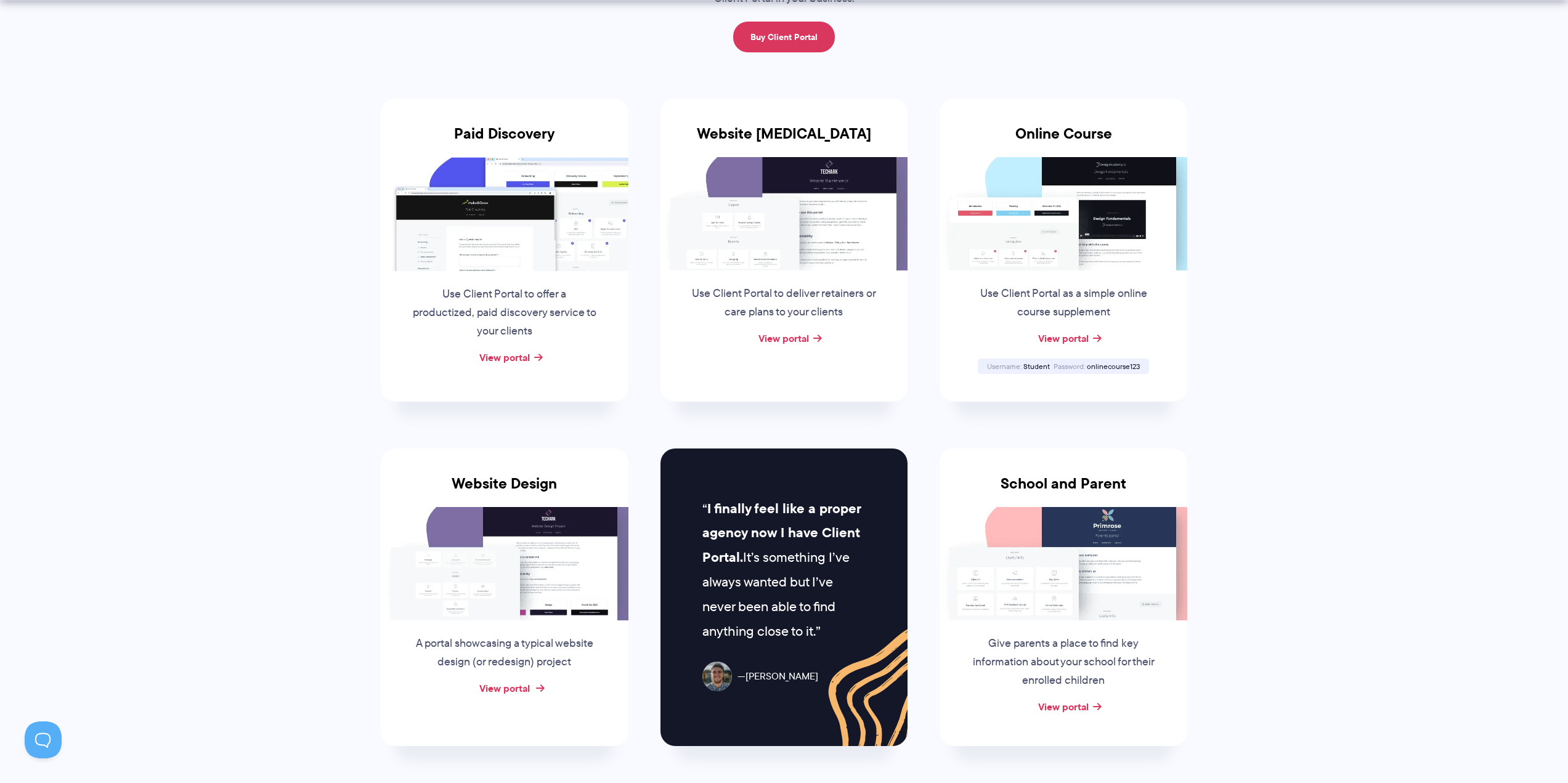
click at [511, 693] on link "View portal" at bounding box center [505, 689] width 50 height 15
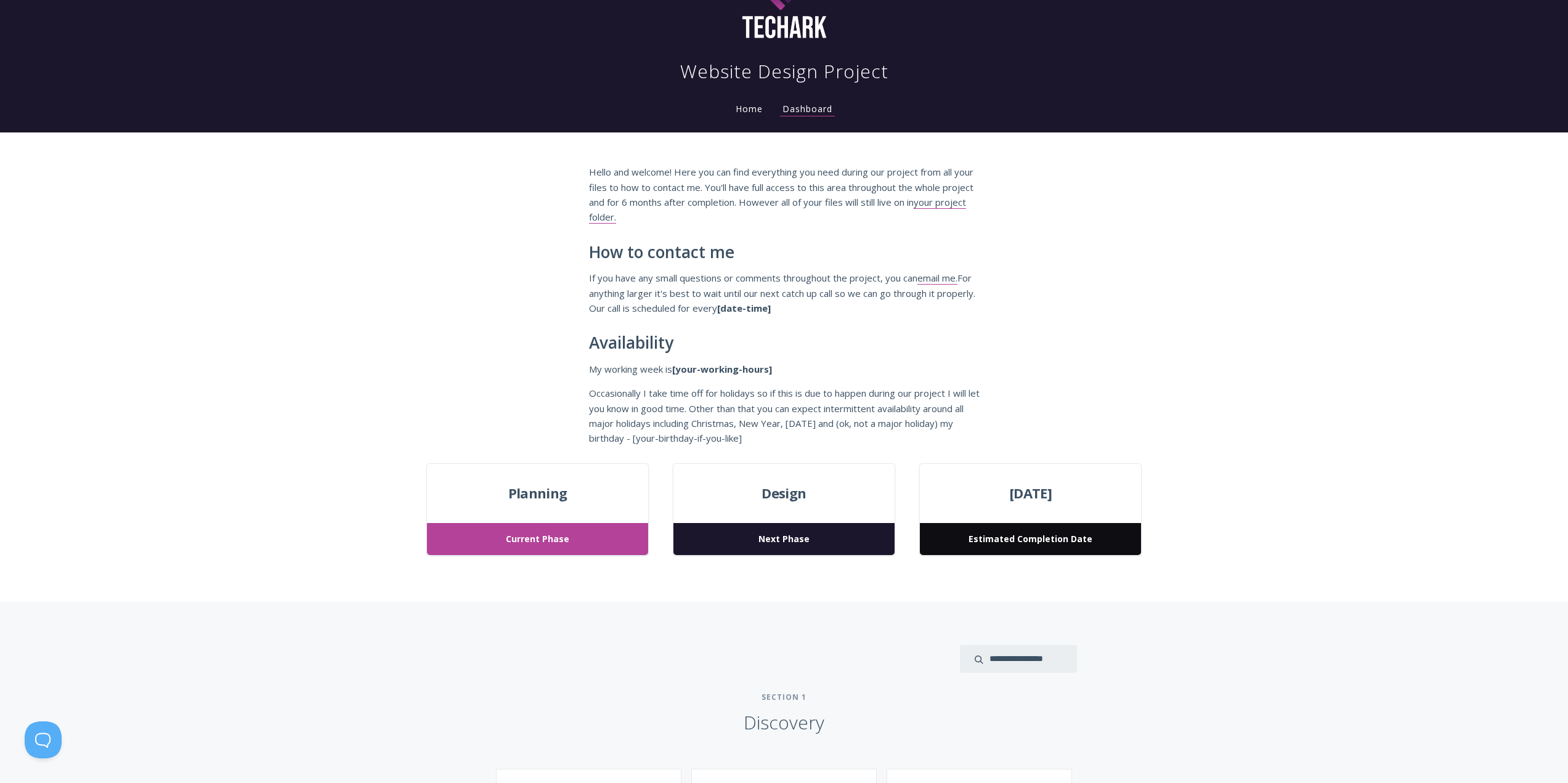
scroll to position [62, 0]
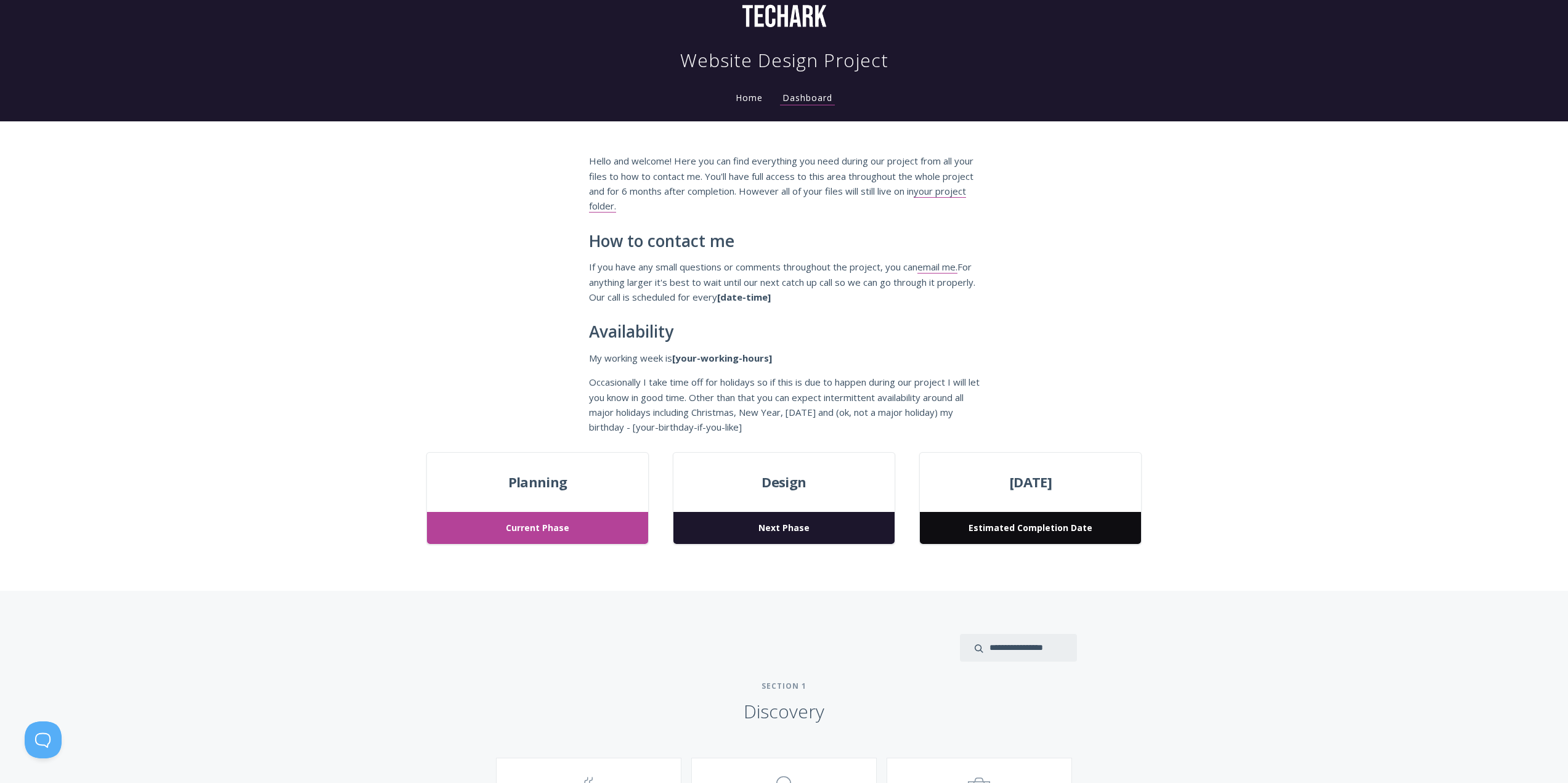
click at [746, 97] on link "Home" at bounding box center [749, 97] width 32 height 12
click at [736, 530] on span "Next Phase" at bounding box center [783, 529] width 220 height 33
click at [1014, 535] on span "Estimated Completion Date" at bounding box center [1029, 529] width 220 height 33
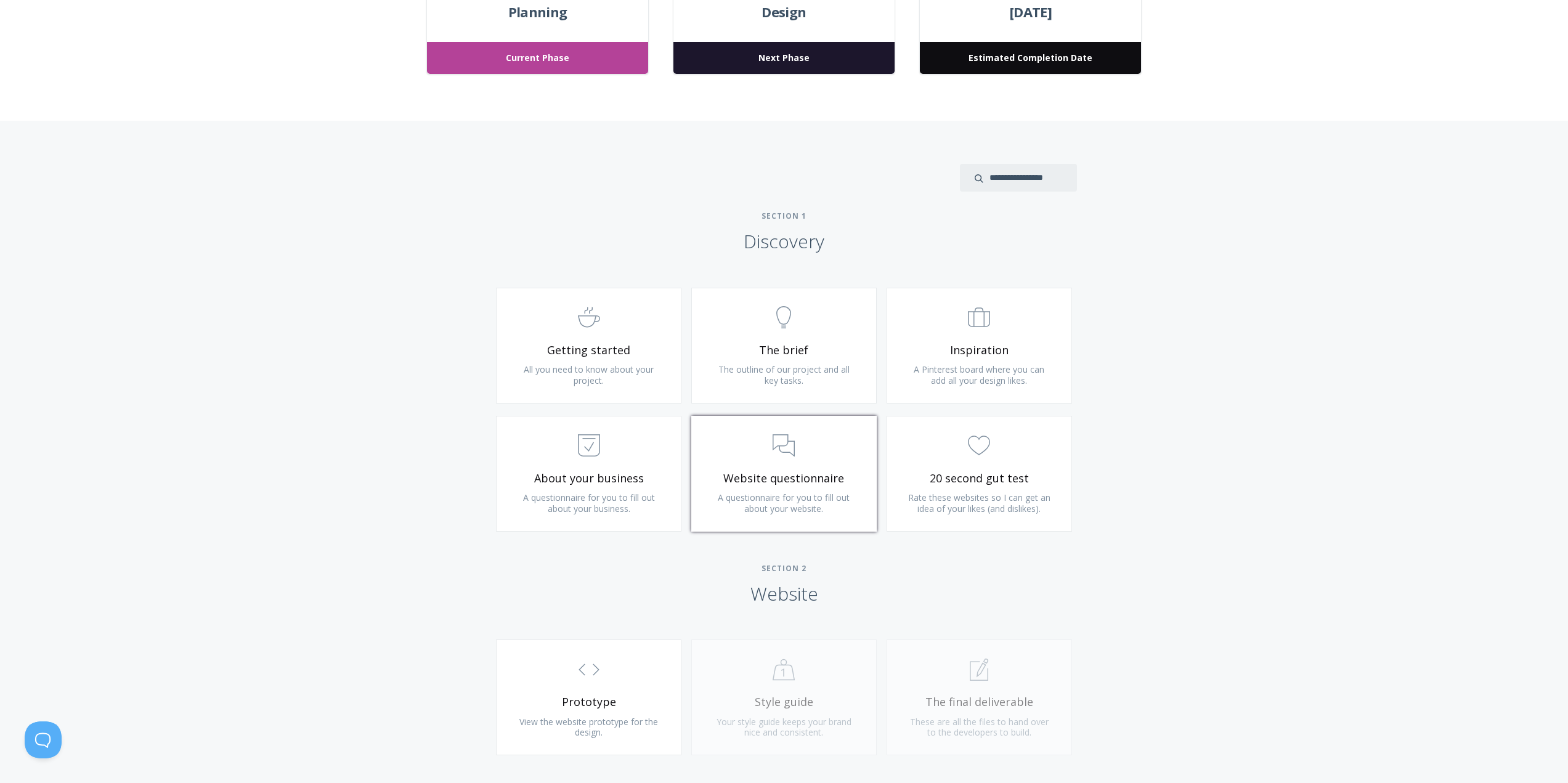
scroll to position [493, 0]
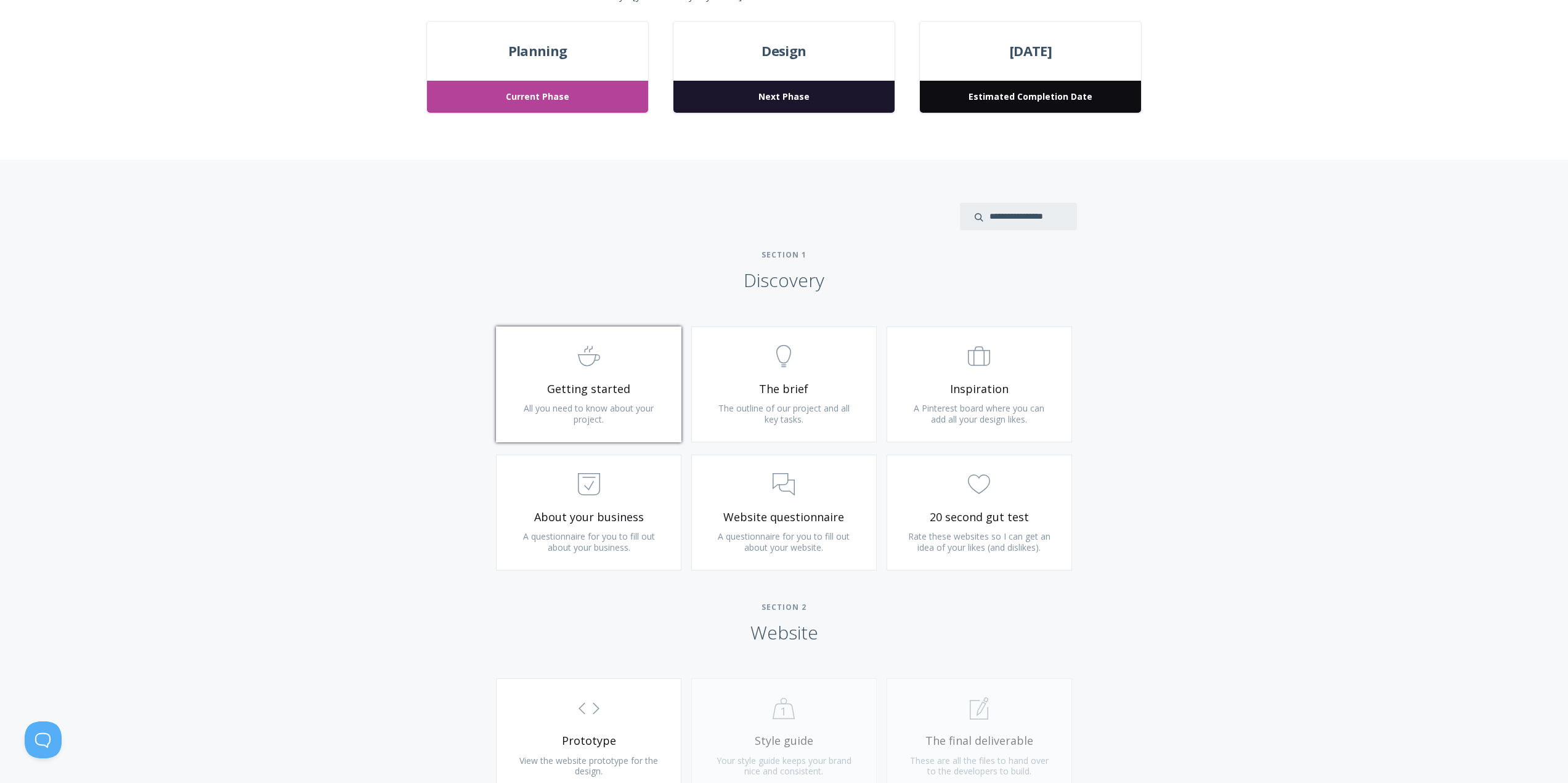
click at [608, 401] on link ".st0{fill:none;stroke:#000000;stroke-width:2;stroke-miterlimit:10;} Untitled-22…" at bounding box center [588, 384] width 185 height 116
